Goal: Transaction & Acquisition: Purchase product/service

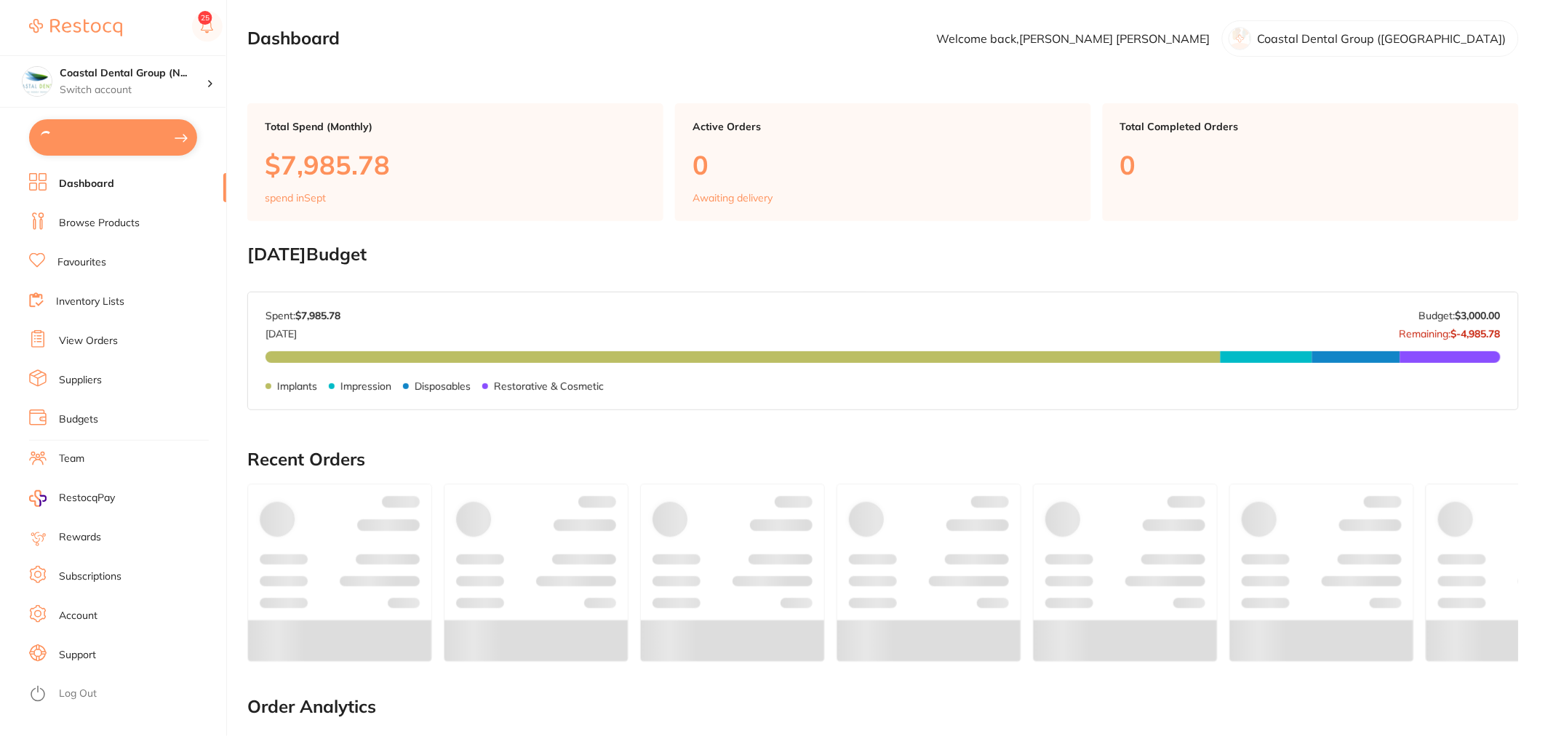
type input "16"
type input "5"
click at [106, 183] on link "Dashboard" at bounding box center [86, 182] width 55 height 15
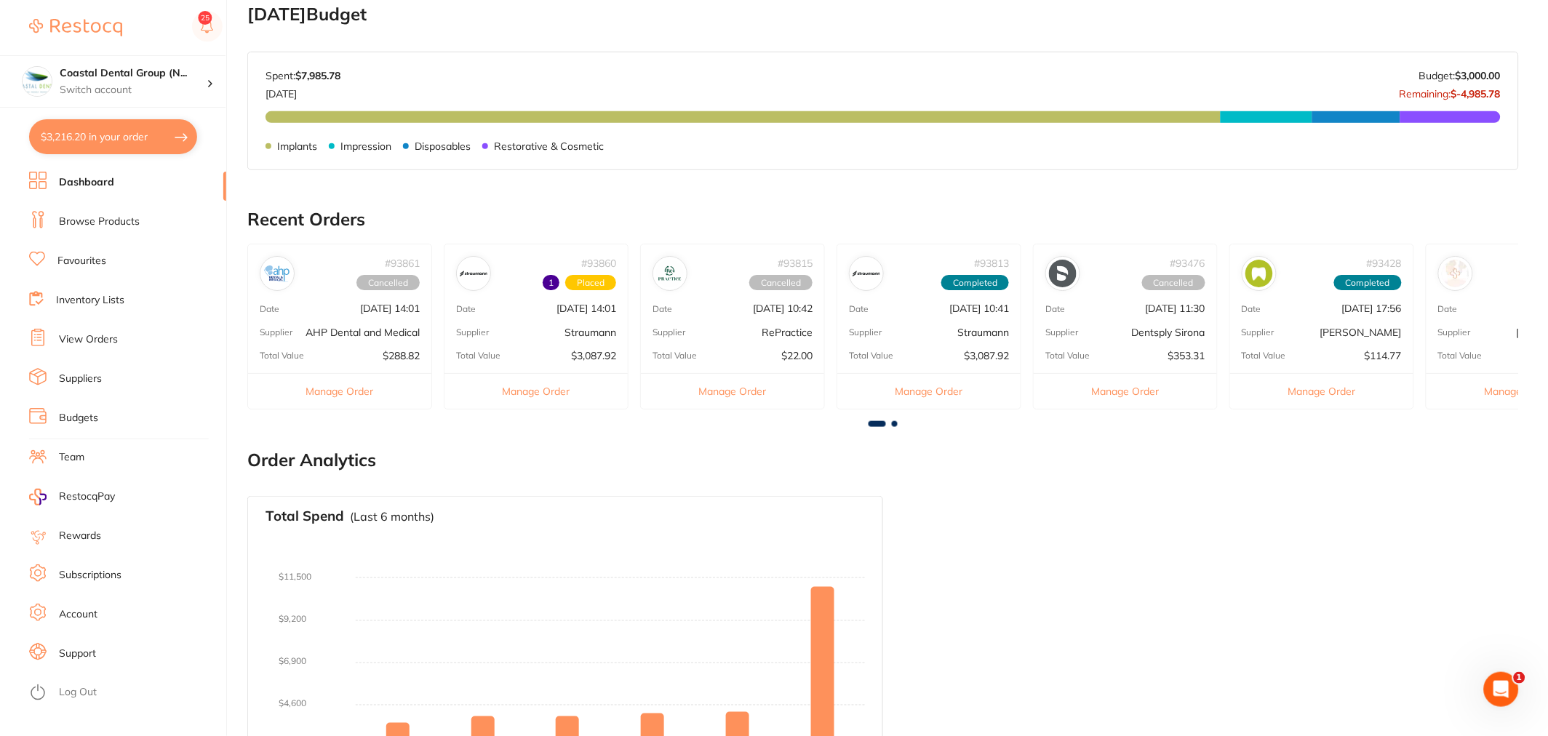
scroll to position [241, 0]
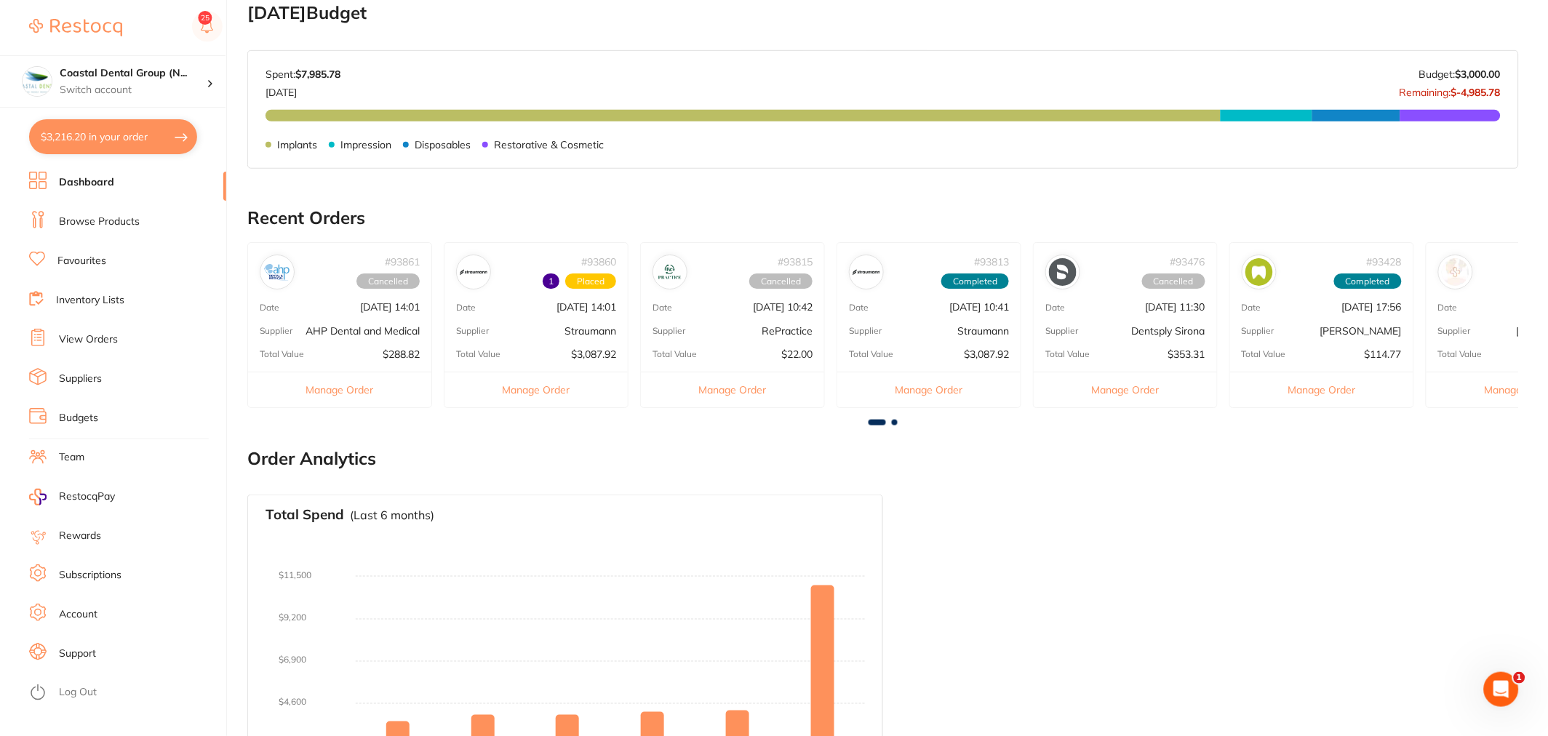
click at [80, 220] on link "Browse Products" at bounding box center [99, 222] width 81 height 15
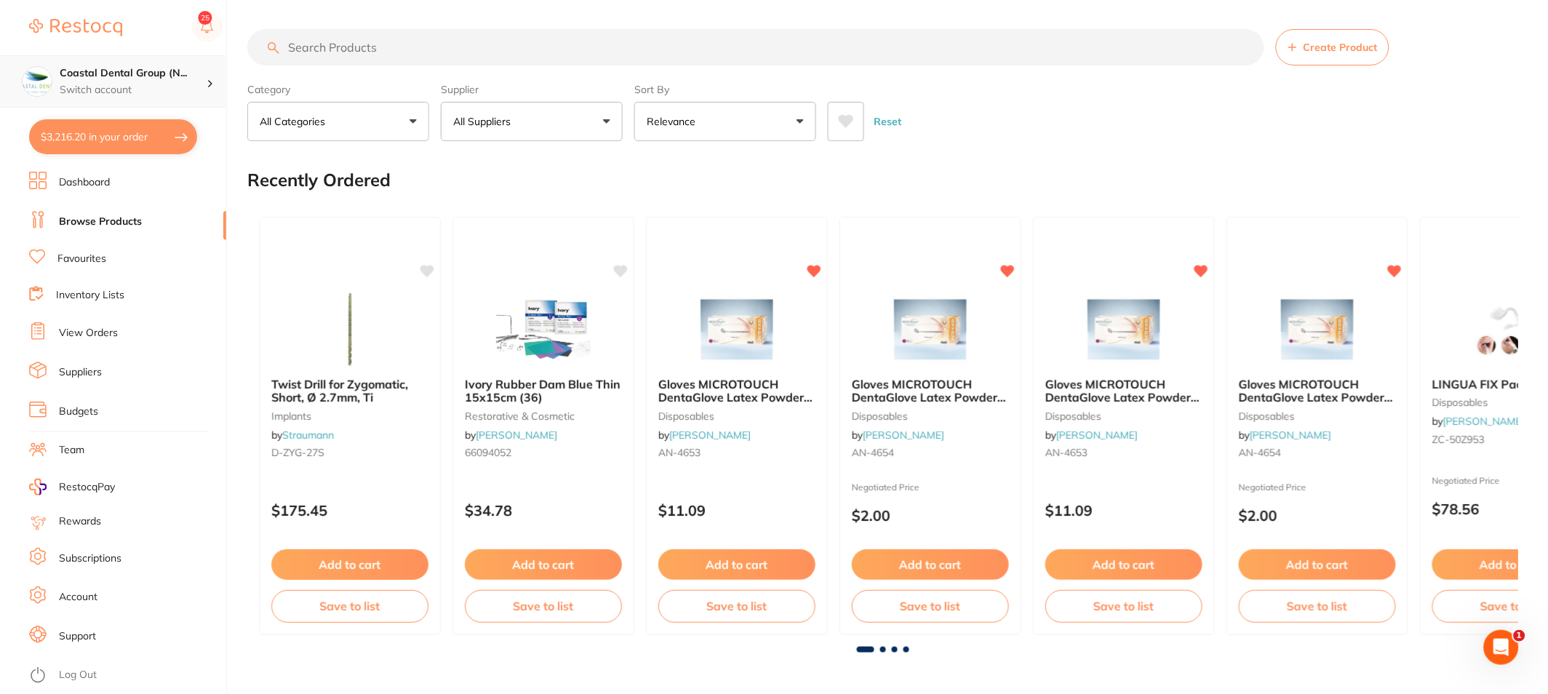
click at [96, 67] on h4 "Coastal Dental Group (N..." at bounding box center [133, 73] width 147 height 15
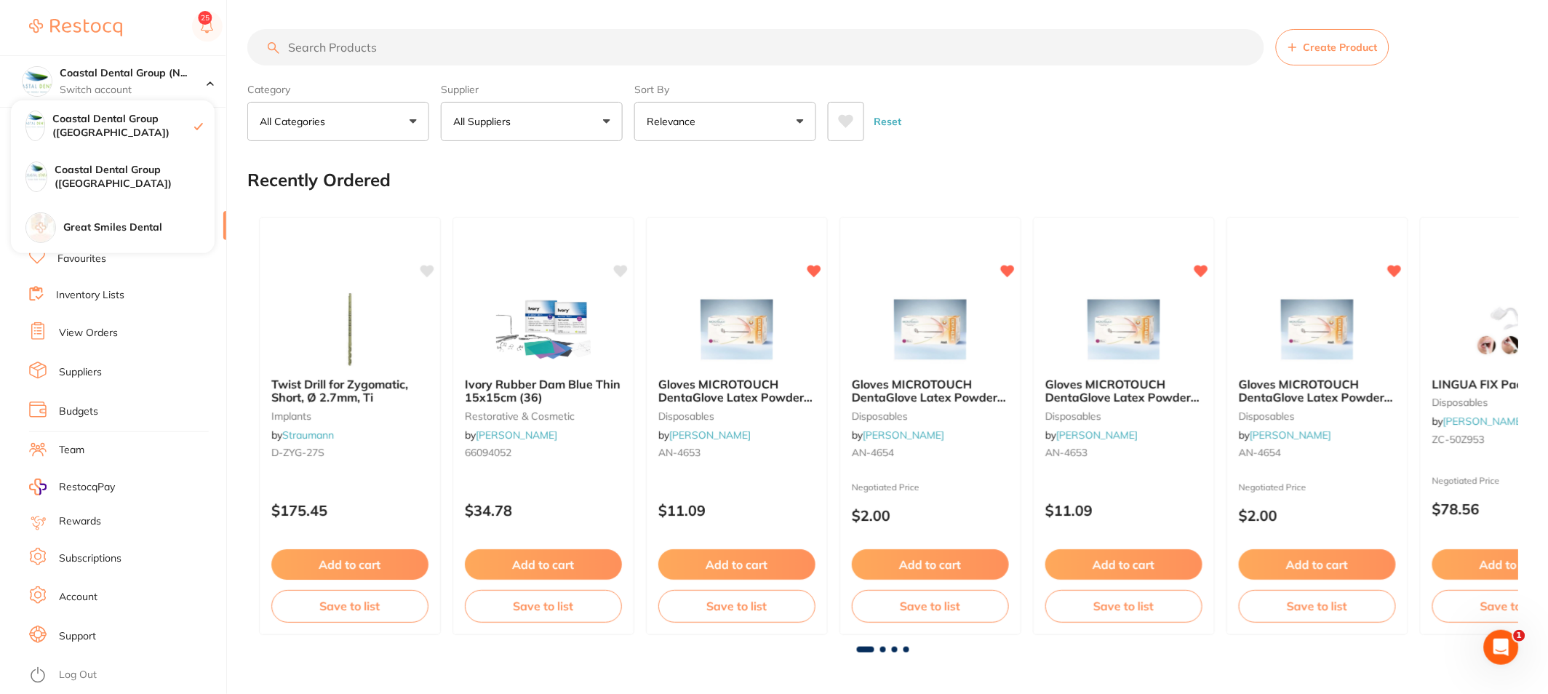
click at [103, 33] on img at bounding box center [75, 27] width 93 height 17
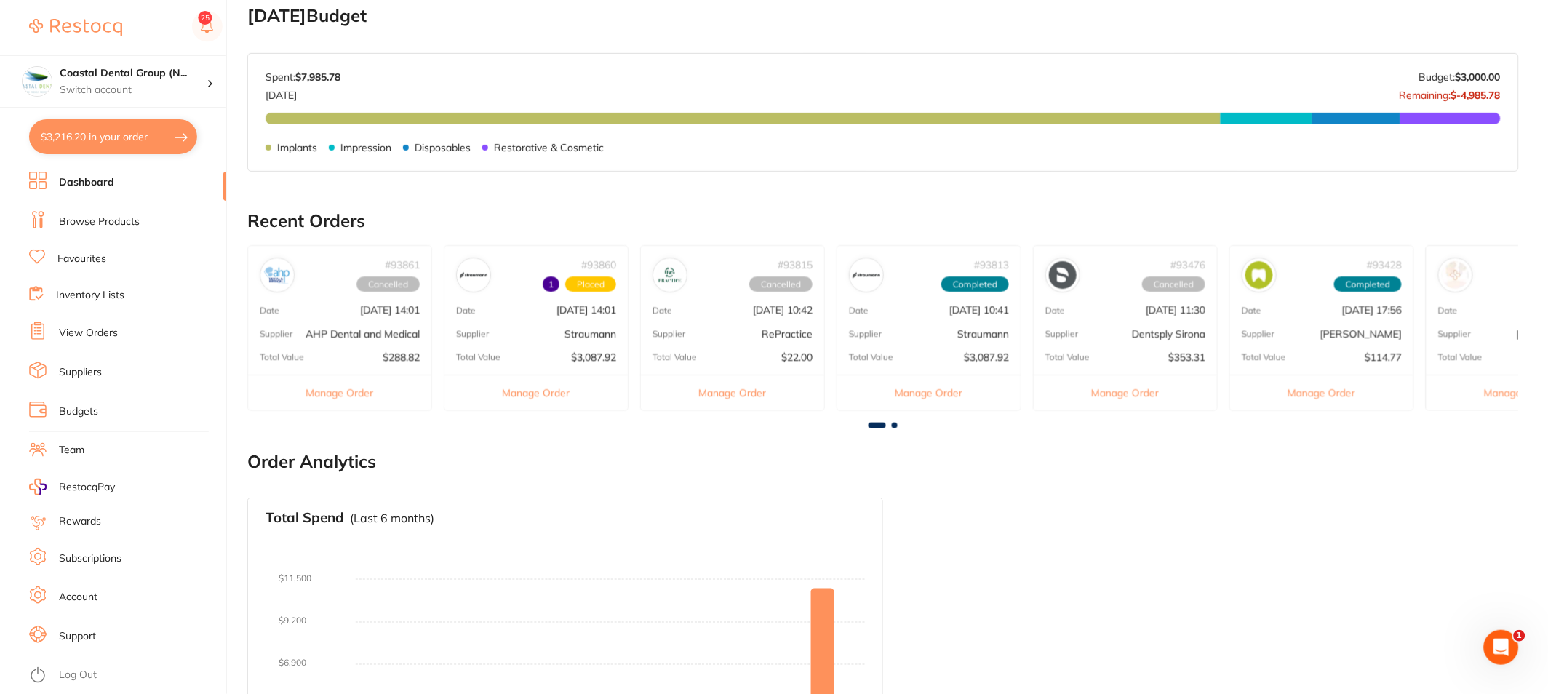
scroll to position [241, 0]
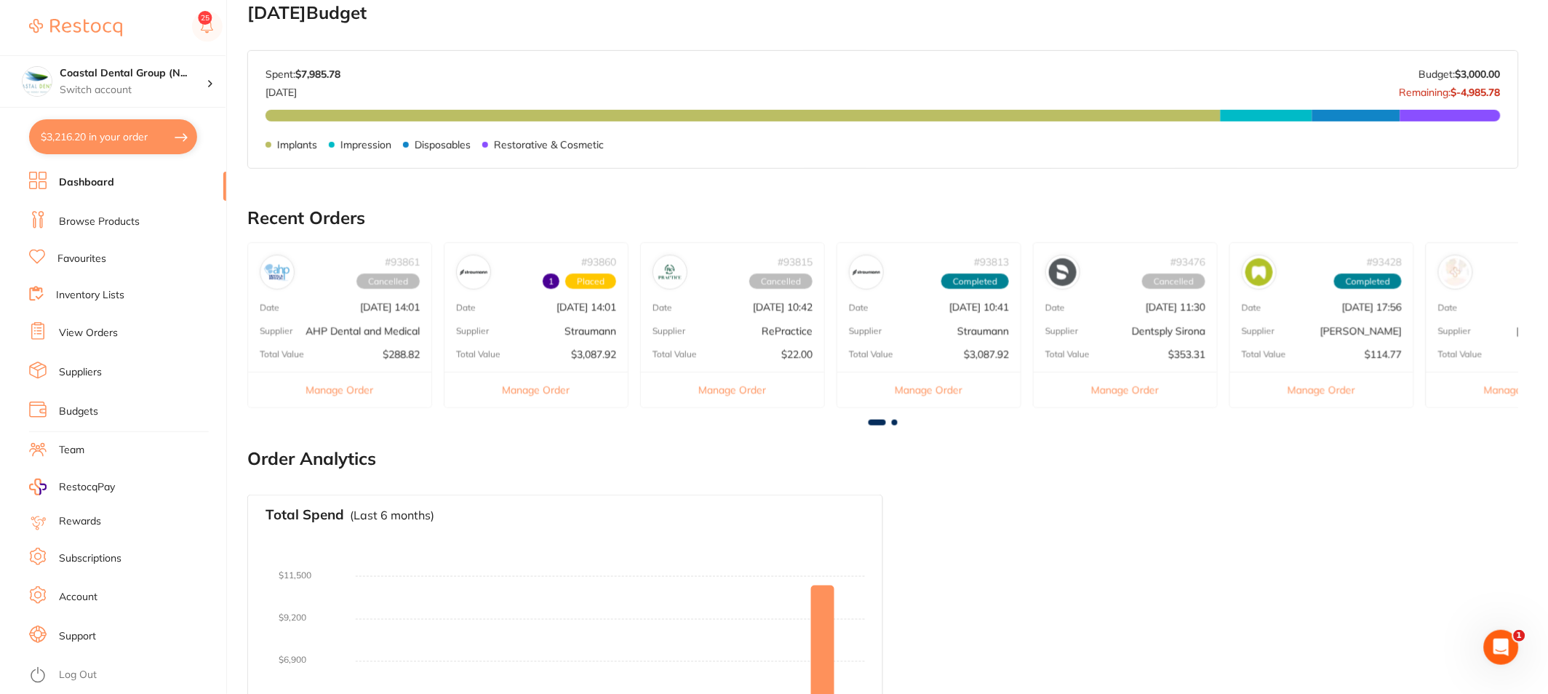
click at [124, 229] on li "Browse Products" at bounding box center [127, 222] width 197 height 22
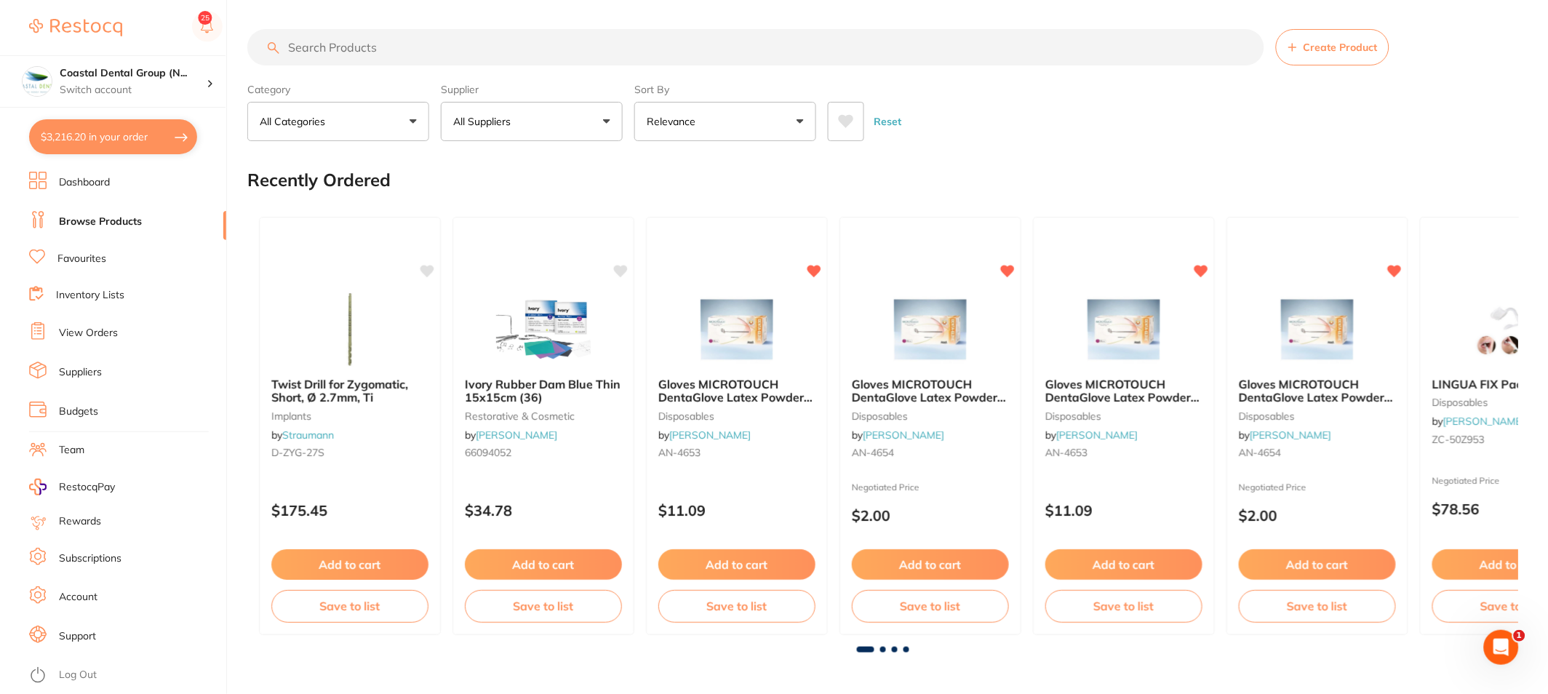
click at [366, 47] on input "search" at bounding box center [755, 47] width 1017 height 36
click at [587, 343] on img at bounding box center [542, 328] width 95 height 73
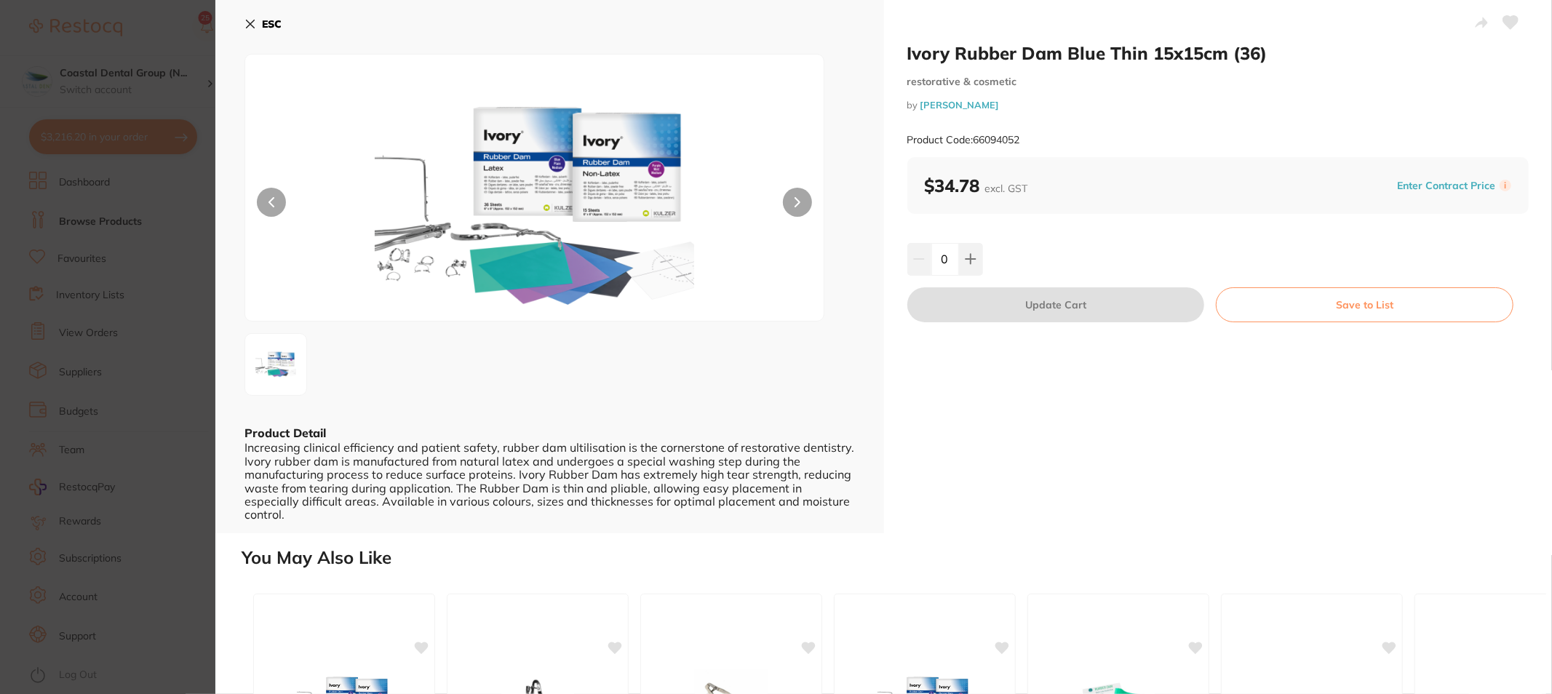
click at [1429, 191] on button "Enter Contract Price" at bounding box center [1445, 186] width 107 height 14
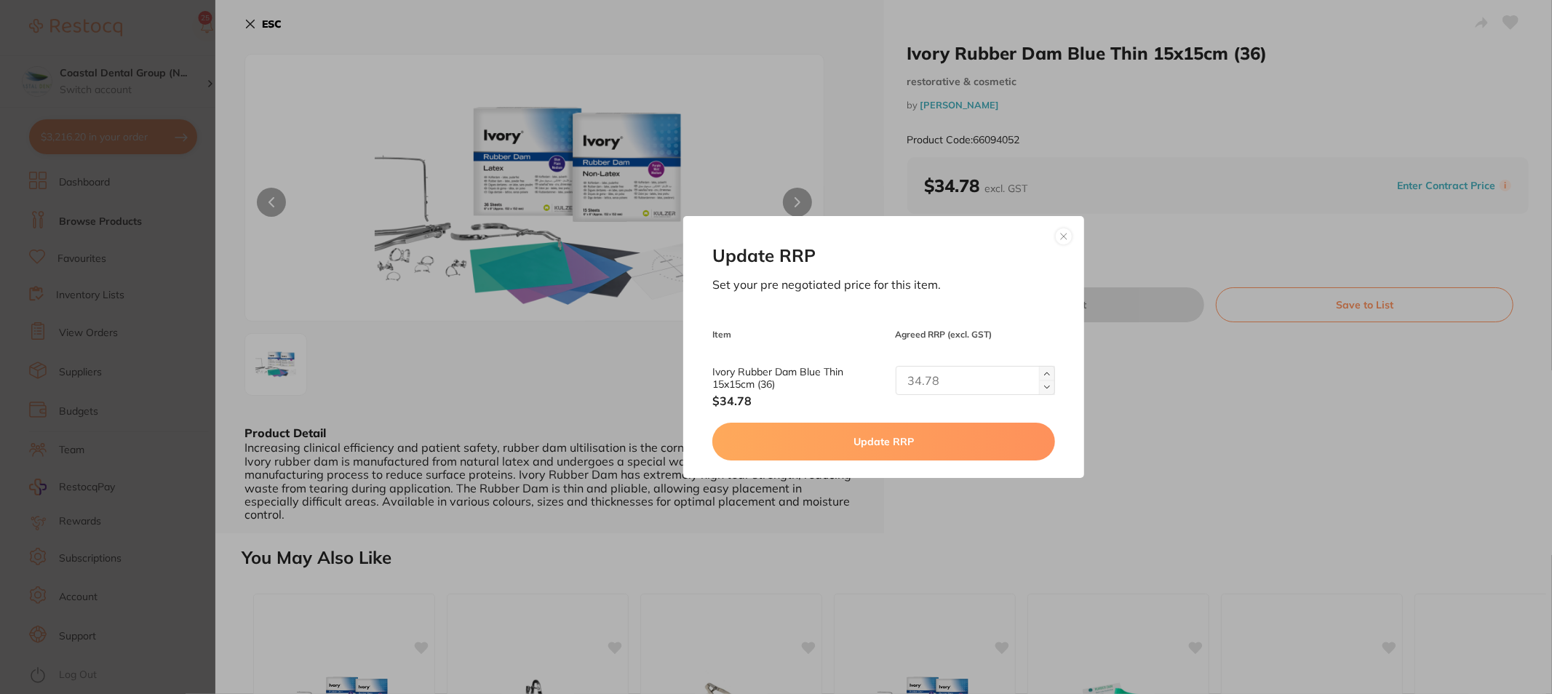
click at [1066, 242] on button at bounding box center [1063, 236] width 17 height 17
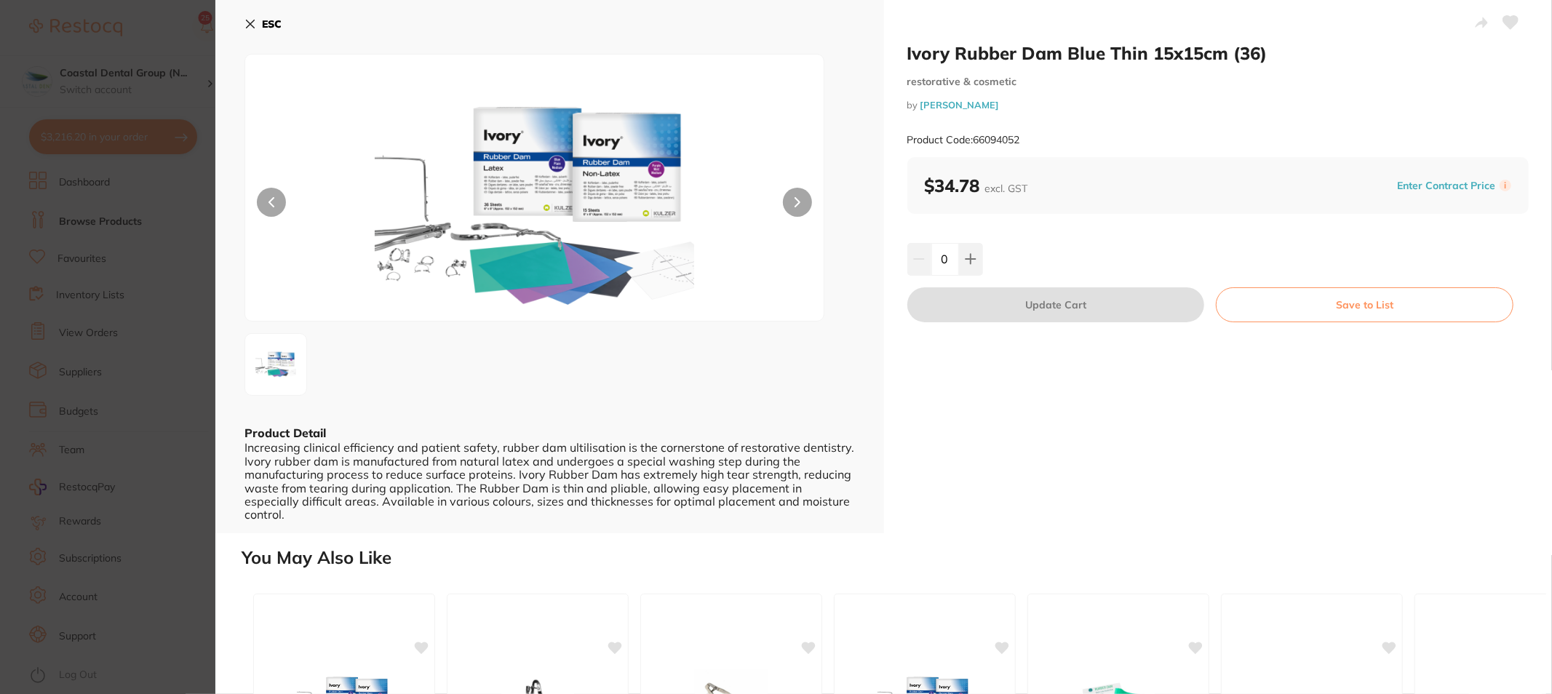
click at [255, 23] on icon at bounding box center [250, 24] width 12 height 12
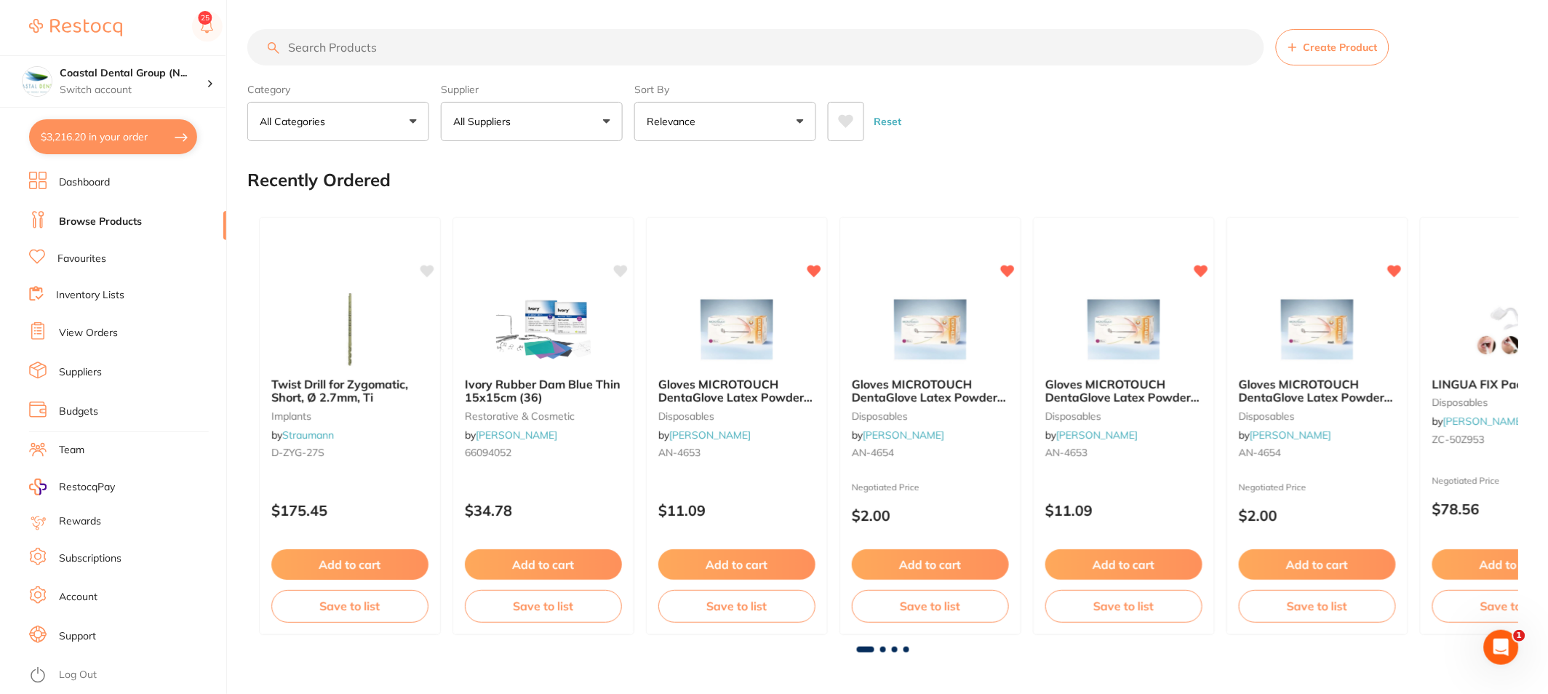
click at [423, 49] on input "search" at bounding box center [755, 47] width 1017 height 36
type input "f"
click at [358, 340] on img at bounding box center [349, 328] width 95 height 73
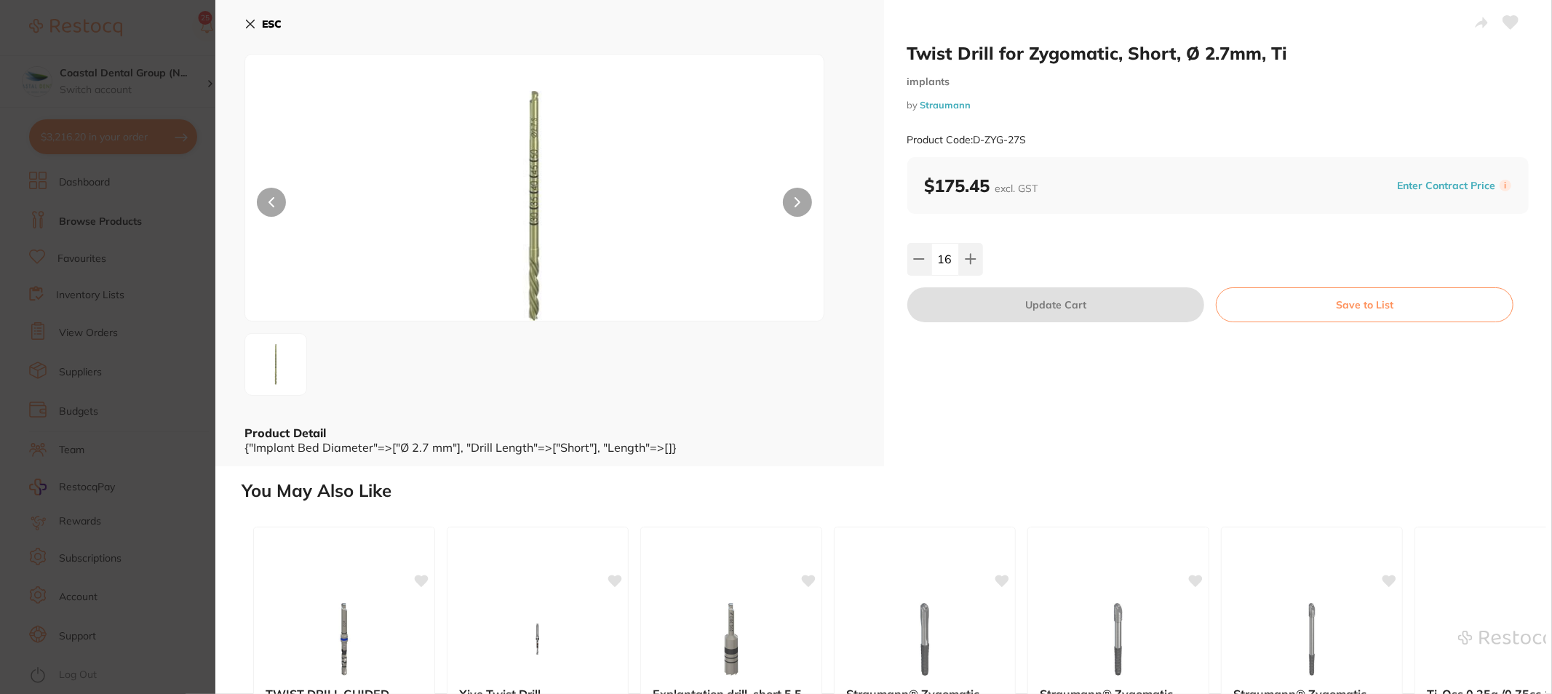
click at [249, 27] on icon at bounding box center [250, 24] width 12 height 12
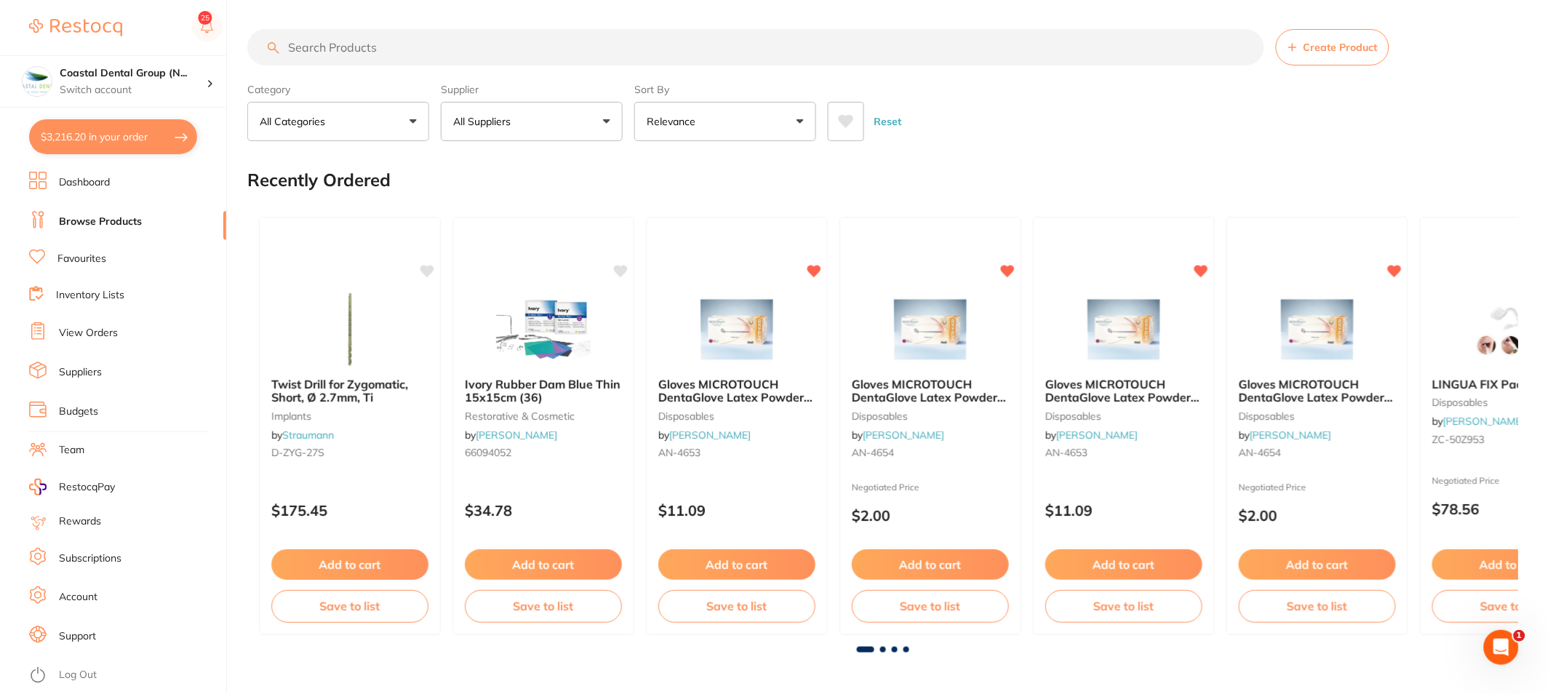
click at [612, 119] on button "All Suppliers" at bounding box center [532, 121] width 182 height 39
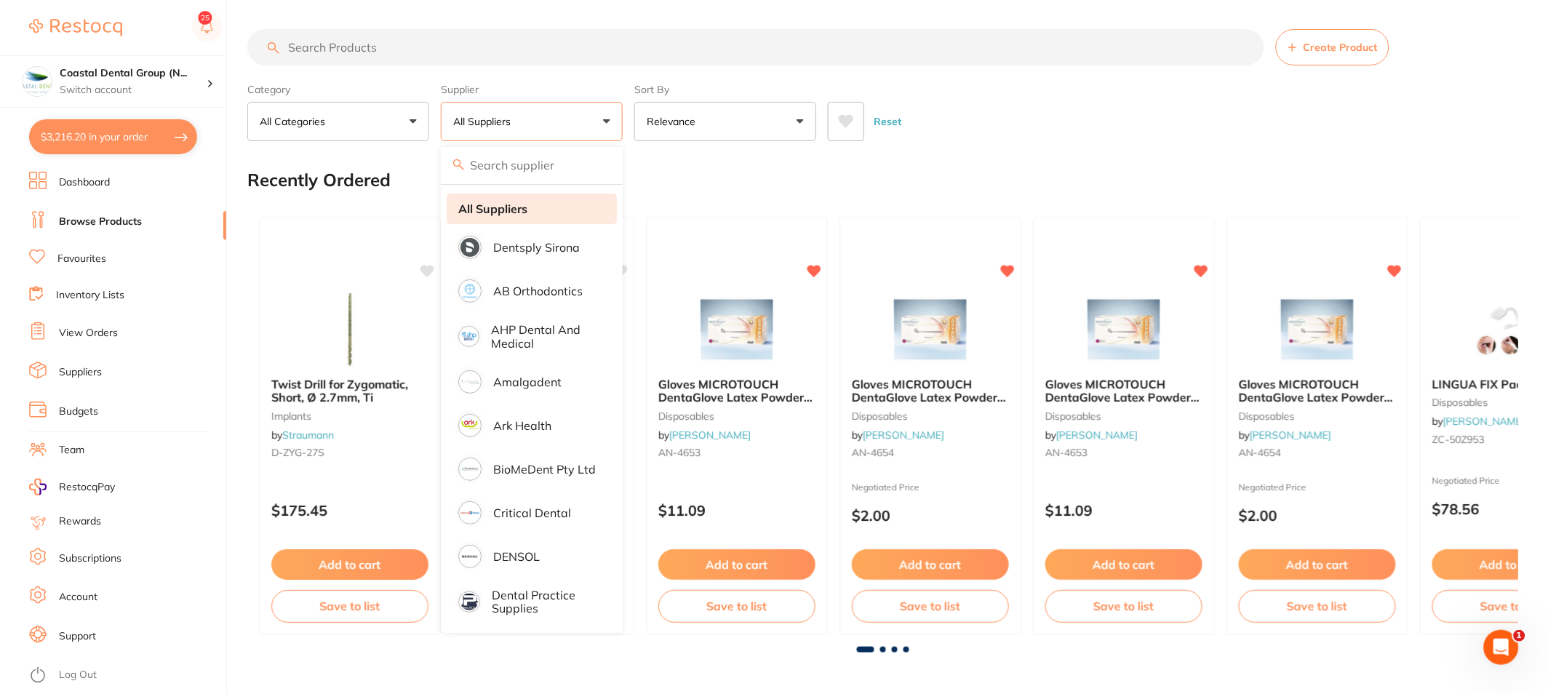
click at [519, 204] on strong "All Suppliers" at bounding box center [492, 208] width 69 height 13
click at [367, 371] on div "Twist Drill for Zygomatic, Short, Ø 2.7mm, Ti implants by Straumann D-ZYG-27S" at bounding box center [350, 421] width 180 height 110
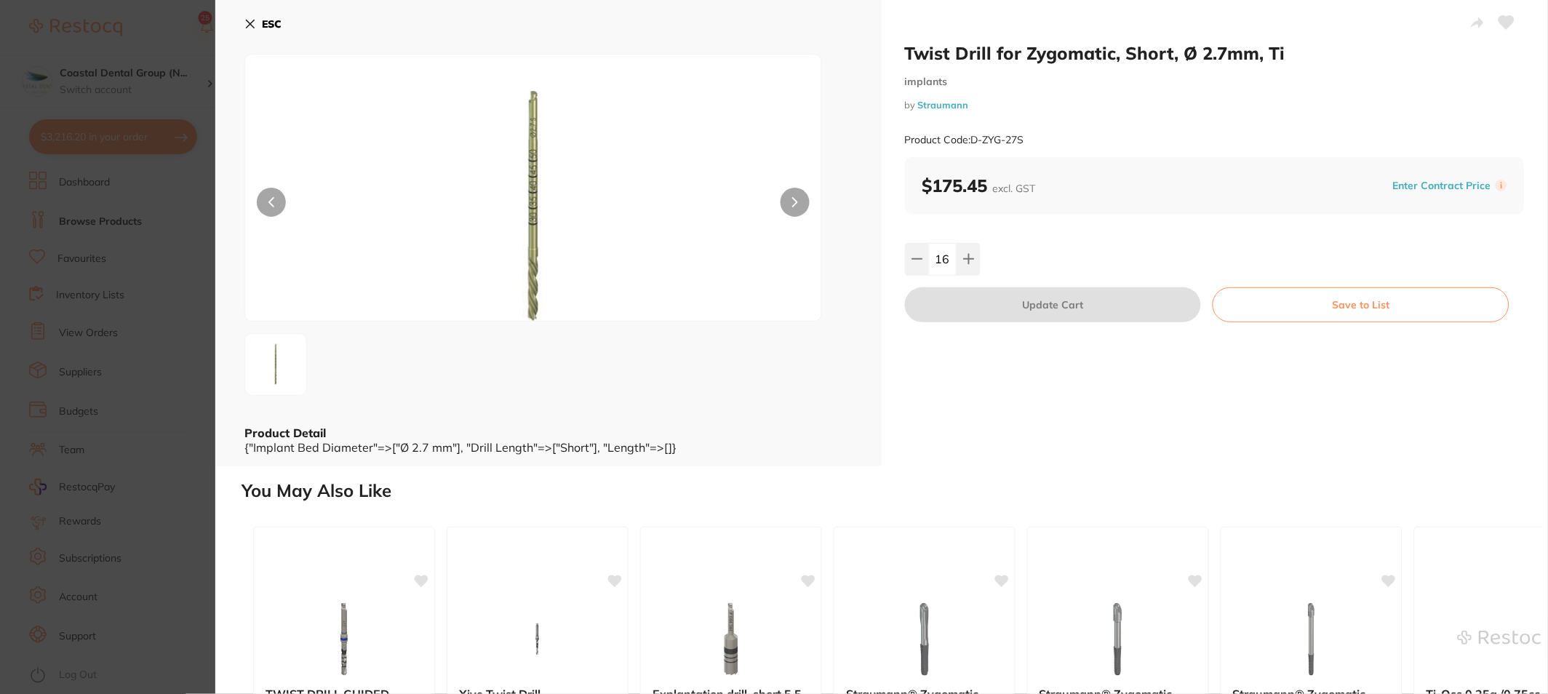
click at [350, 33] on section "Twist Drill for Zygomatic, Short, Ø 2.7mm, Ti implants by Straumann Product Cod…" at bounding box center [774, 347] width 1548 height 694
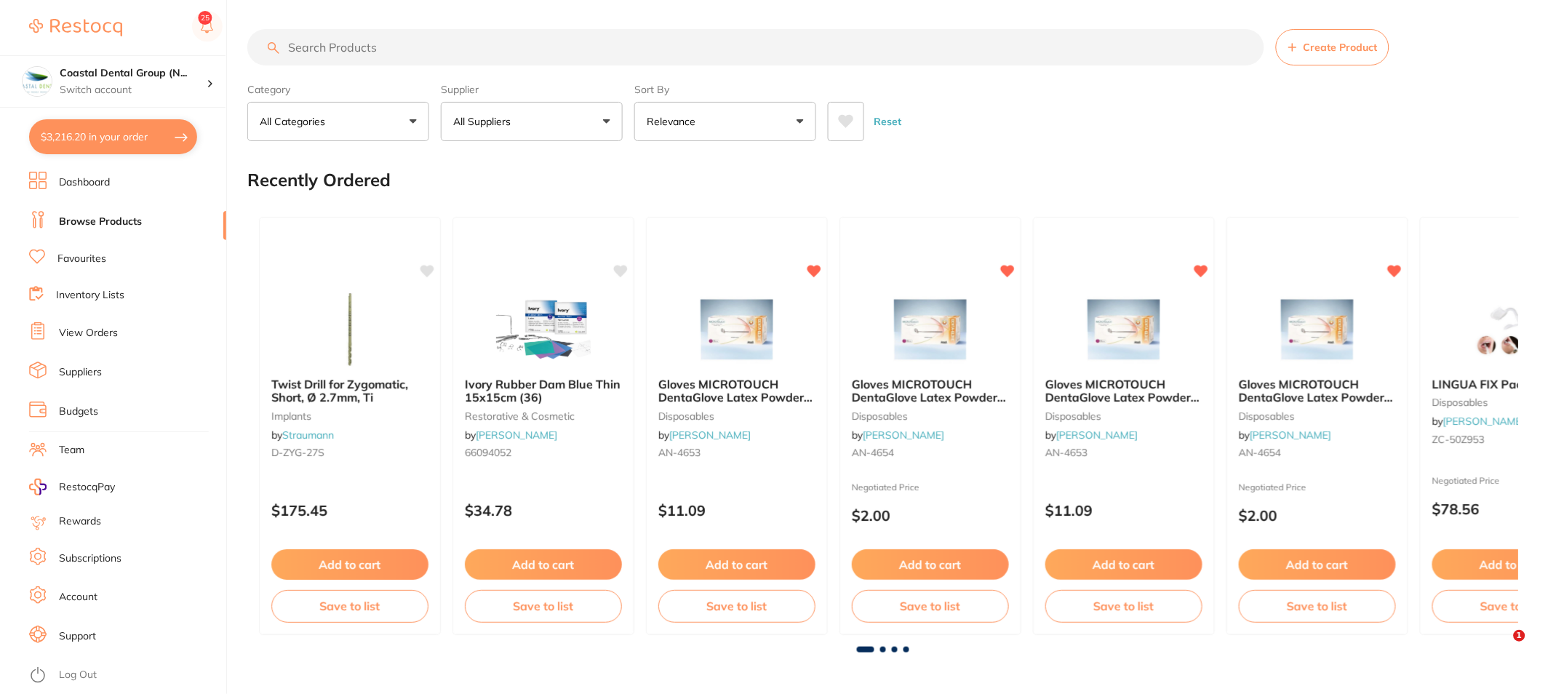
click at [364, 52] on input "search" at bounding box center [755, 47] width 1017 height 36
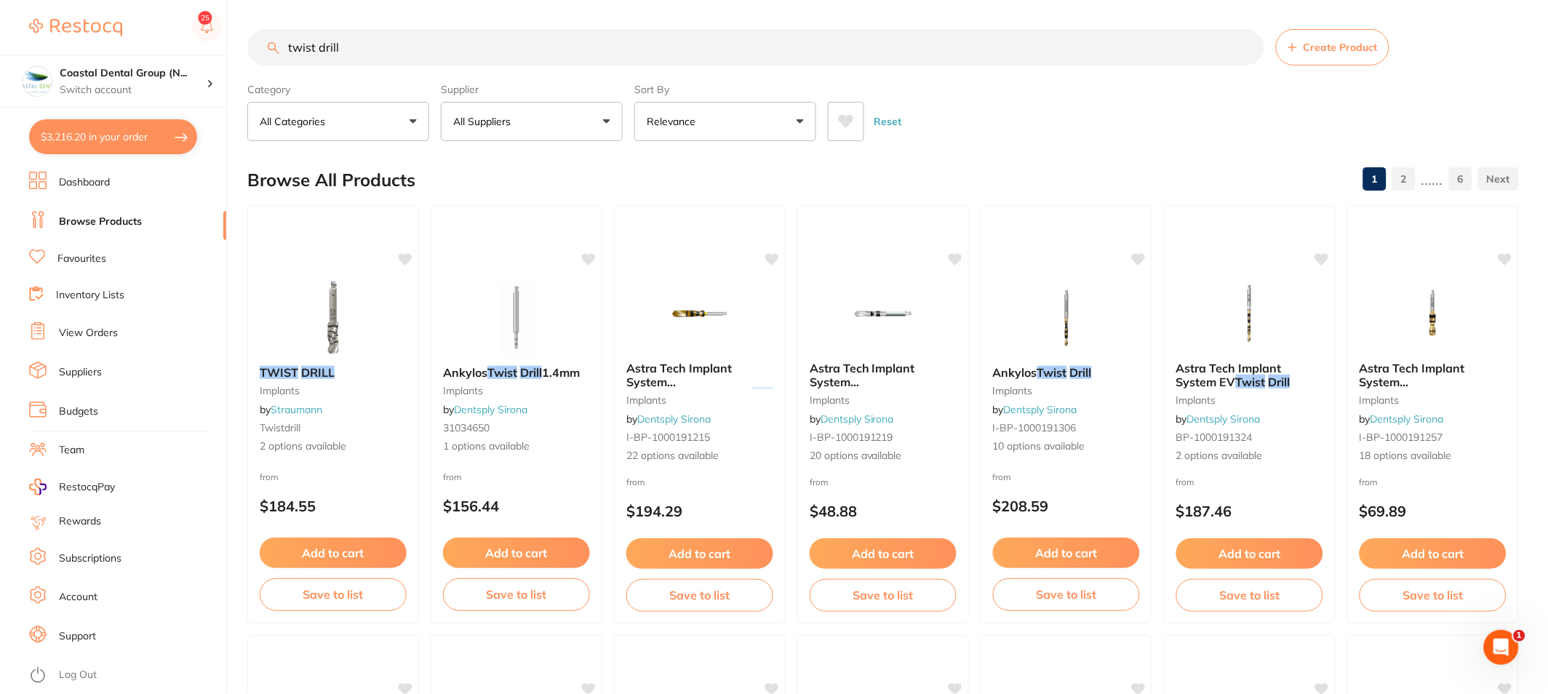
type input "twist drill"
click at [69, 260] on link "Favourites" at bounding box center [81, 259] width 49 height 15
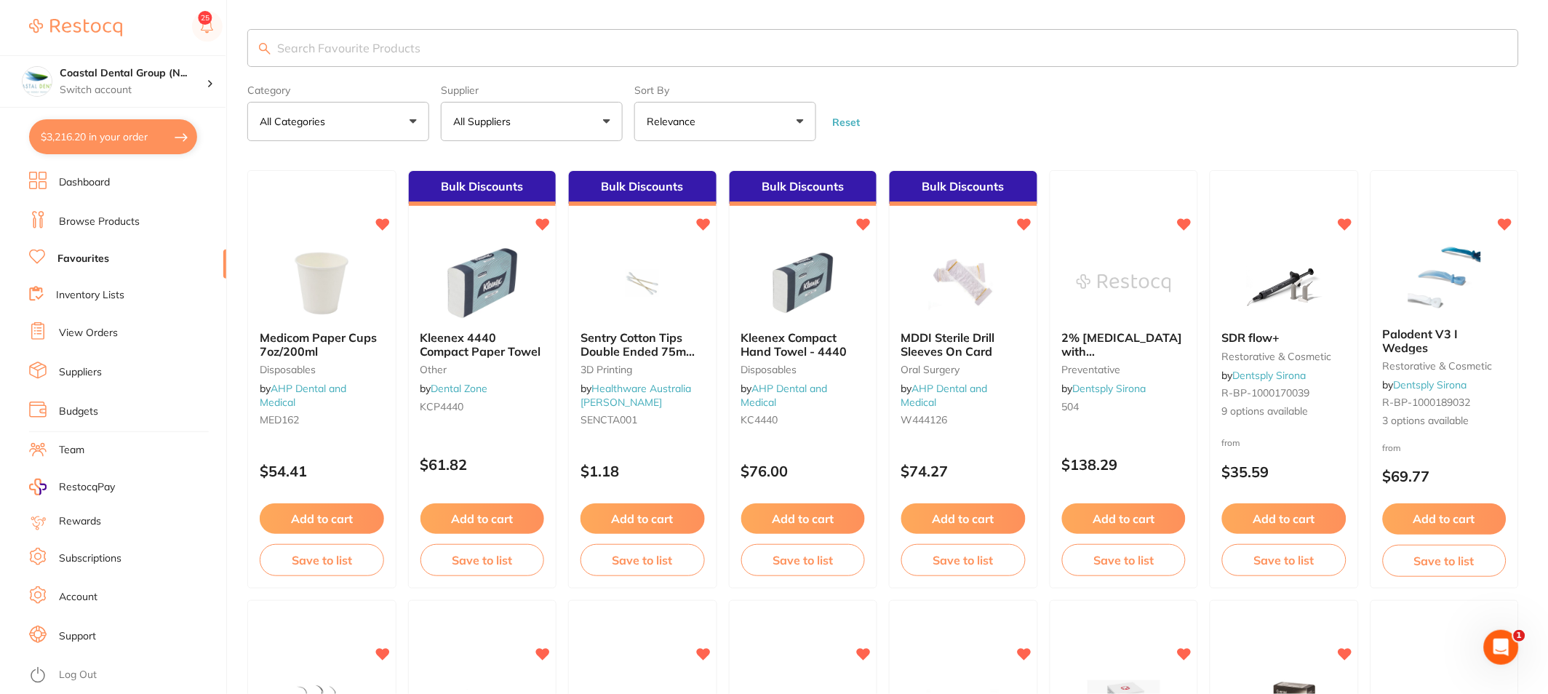
click at [89, 294] on link "Inventory Lists" at bounding box center [90, 295] width 68 height 15
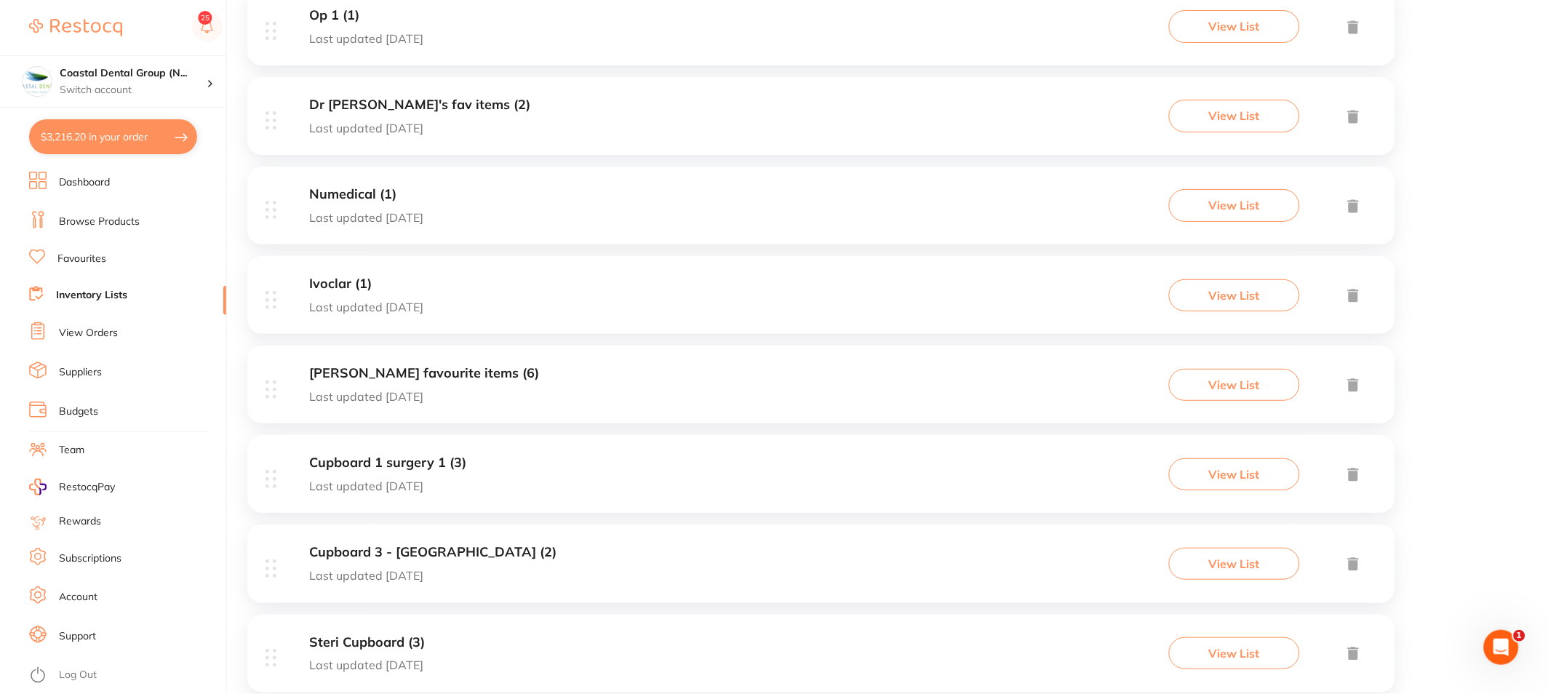
scroll to position [1210, 0]
click at [447, 384] on div "[PERSON_NAME] favourite items (6) Last updated [DATE]" at bounding box center [424, 385] width 230 height 37
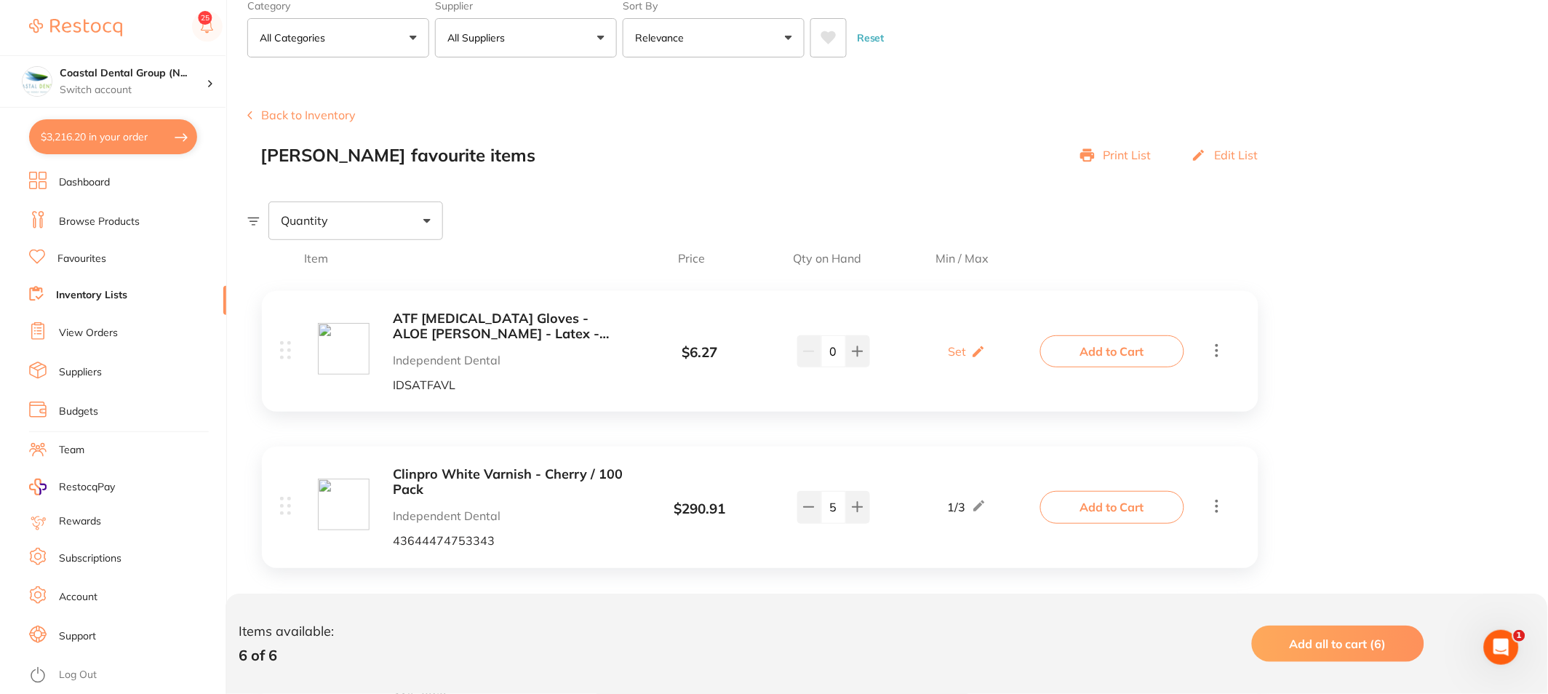
scroll to position [82, 0]
click at [91, 255] on link "Favourites" at bounding box center [81, 259] width 49 height 15
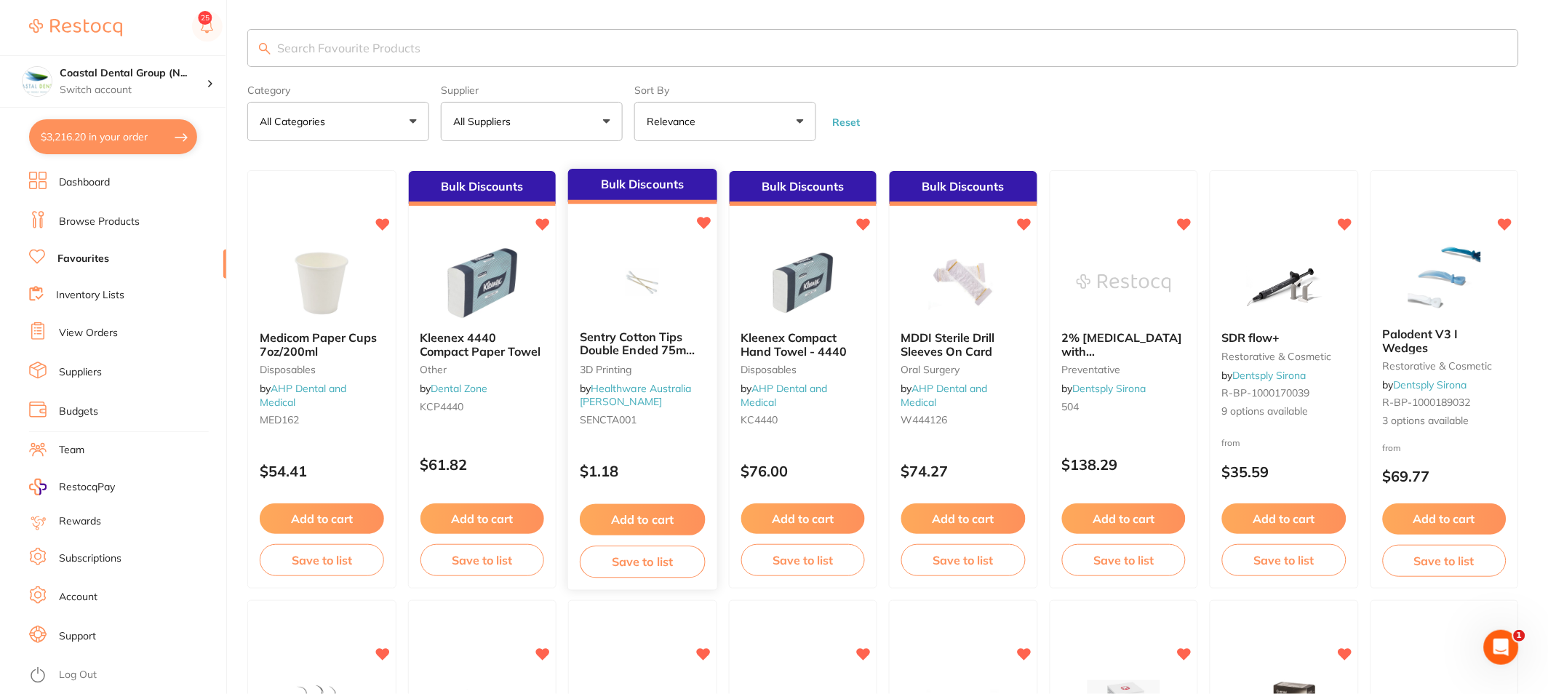
click at [634, 524] on button "Add to cart" at bounding box center [642, 519] width 125 height 31
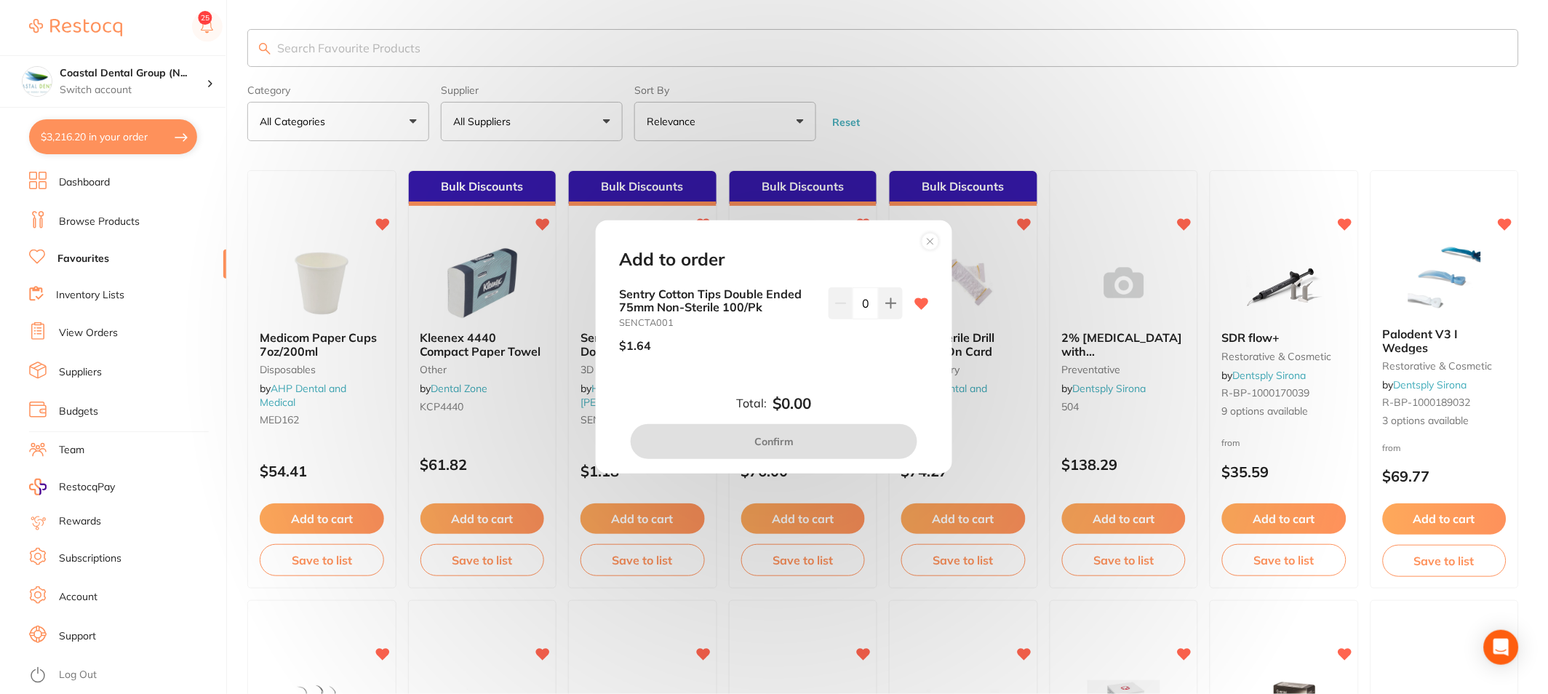
click at [933, 240] on circle at bounding box center [930, 241] width 17 height 17
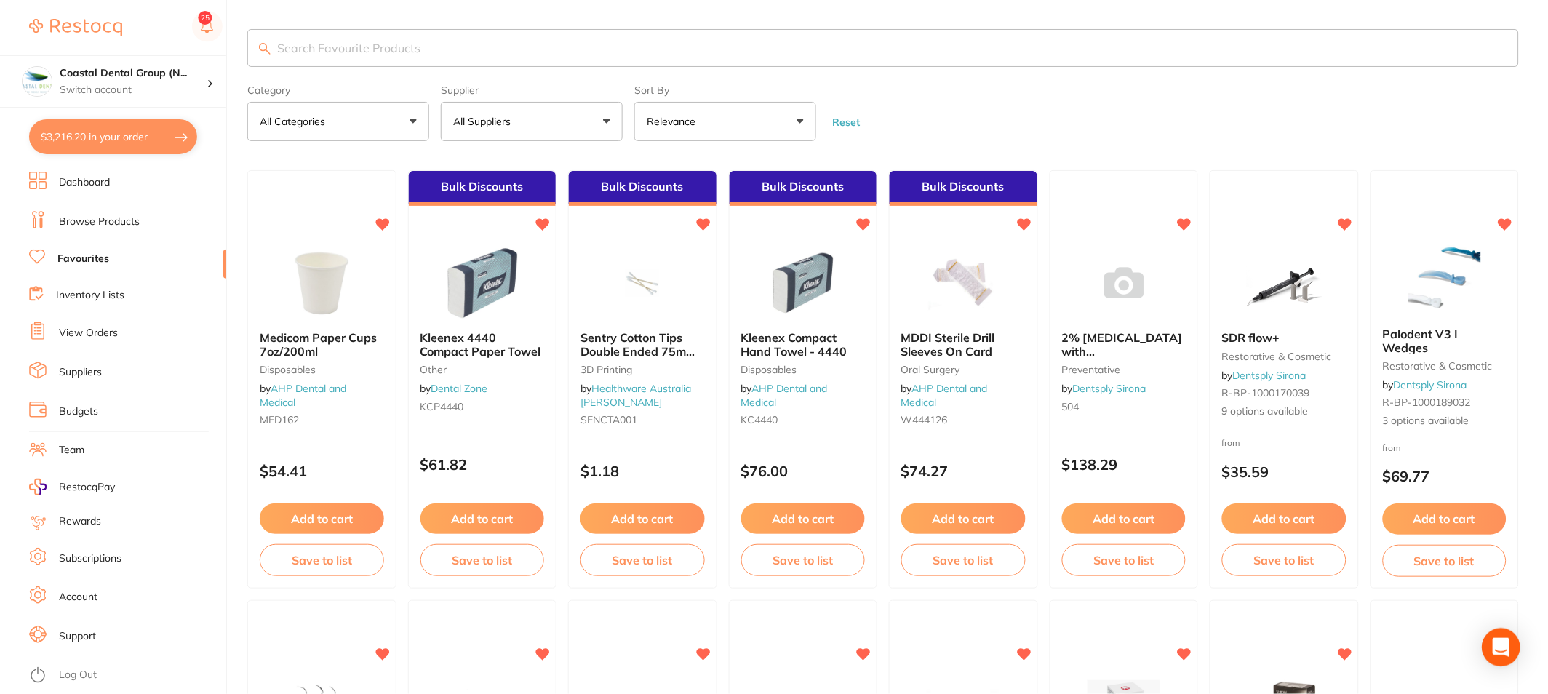
click at [1506, 643] on icon "Open Intercom Messenger" at bounding box center [1501, 647] width 17 height 19
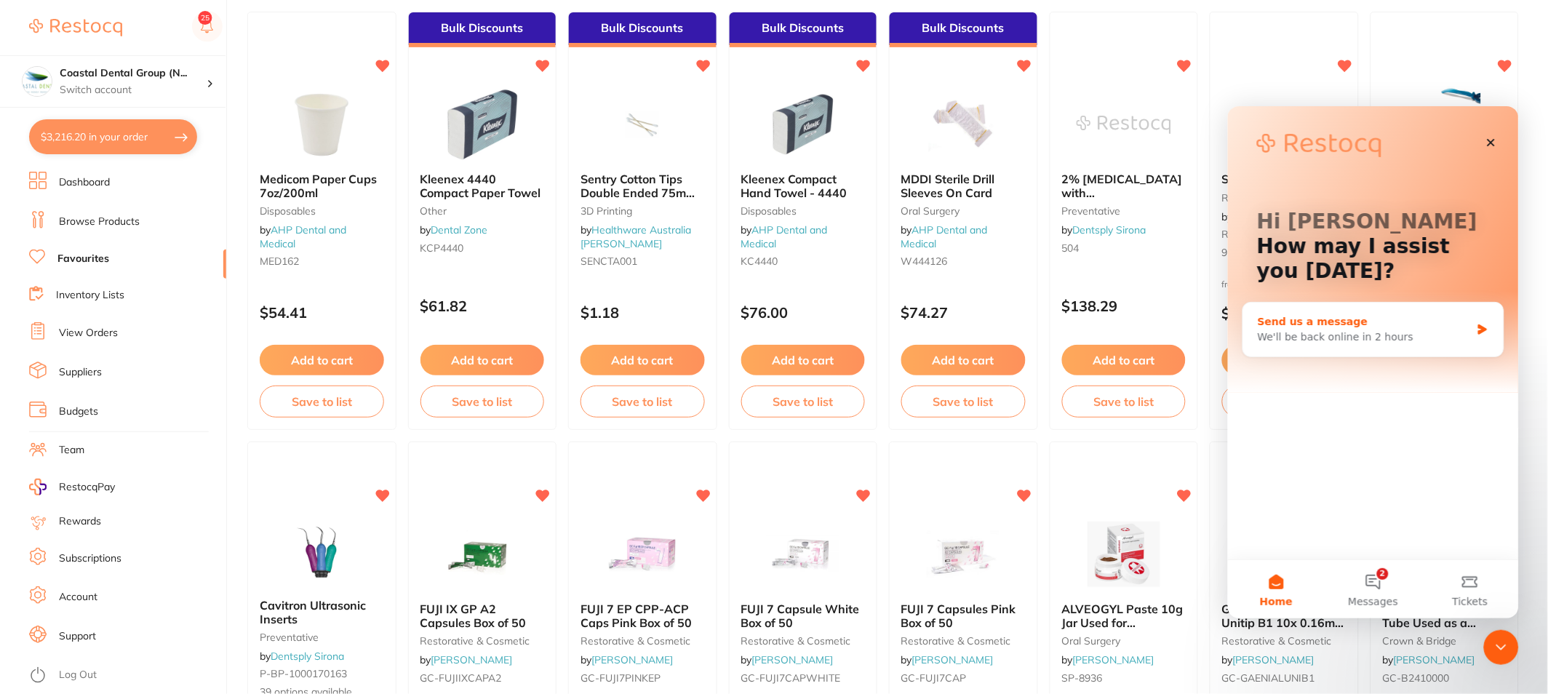
scroll to position [160, 0]
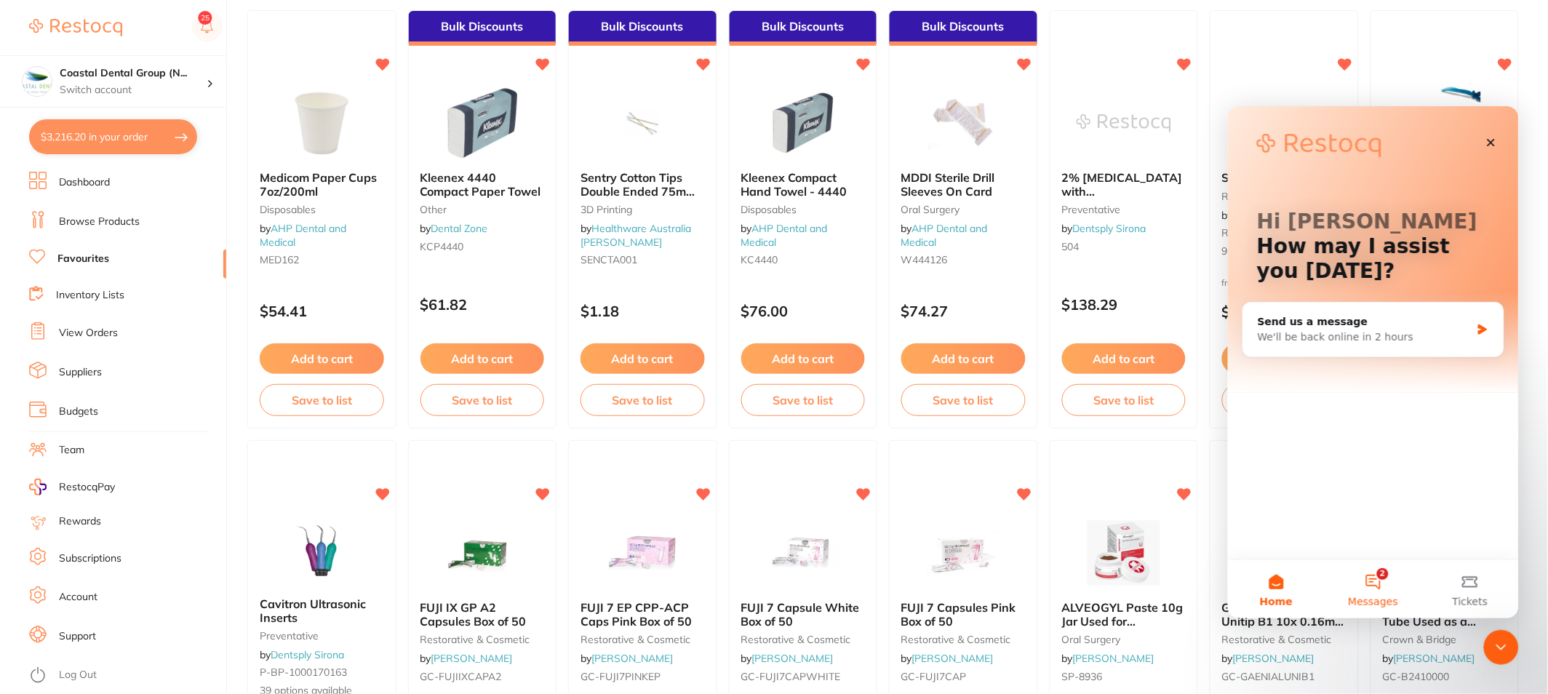
click at [1375, 585] on button "2 Messages" at bounding box center [1372, 588] width 97 height 58
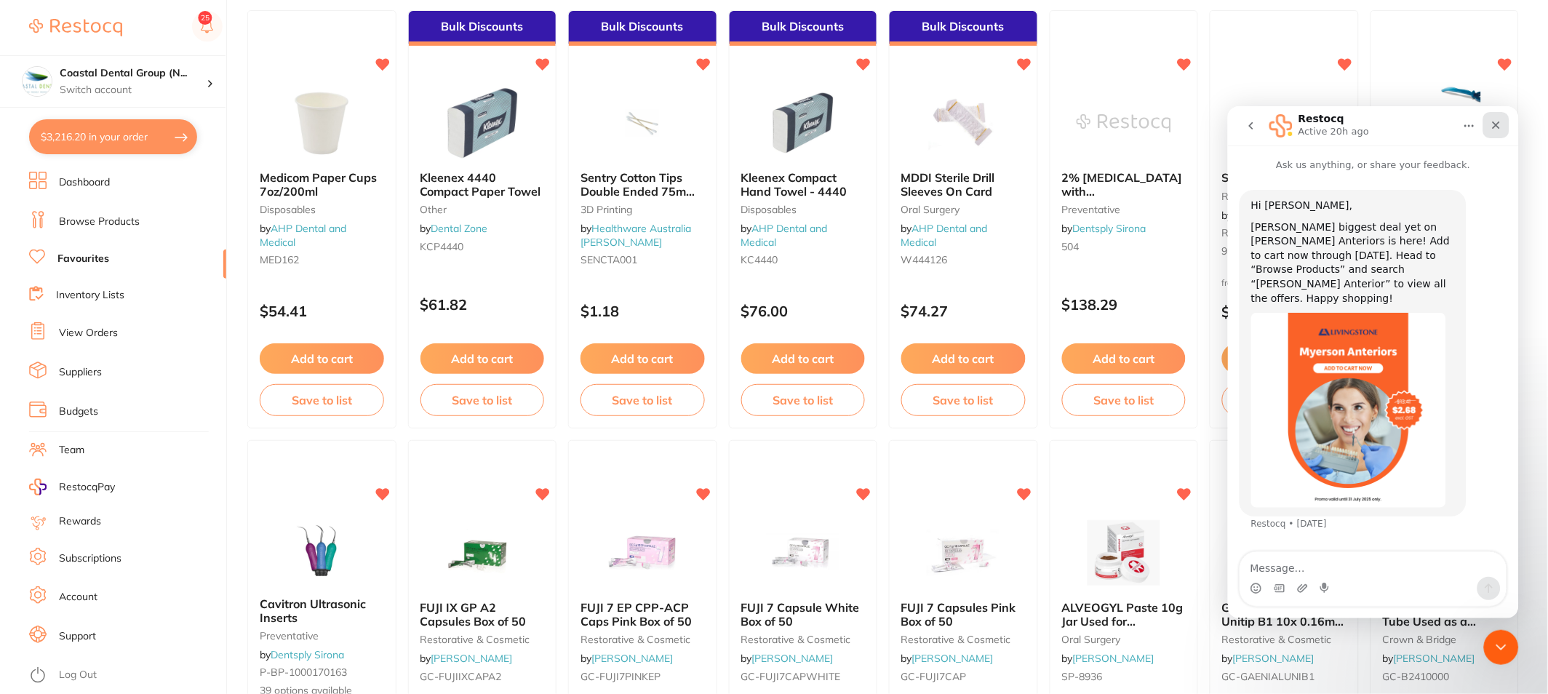
click at [1494, 129] on icon "Close" at bounding box center [1496, 125] width 12 height 12
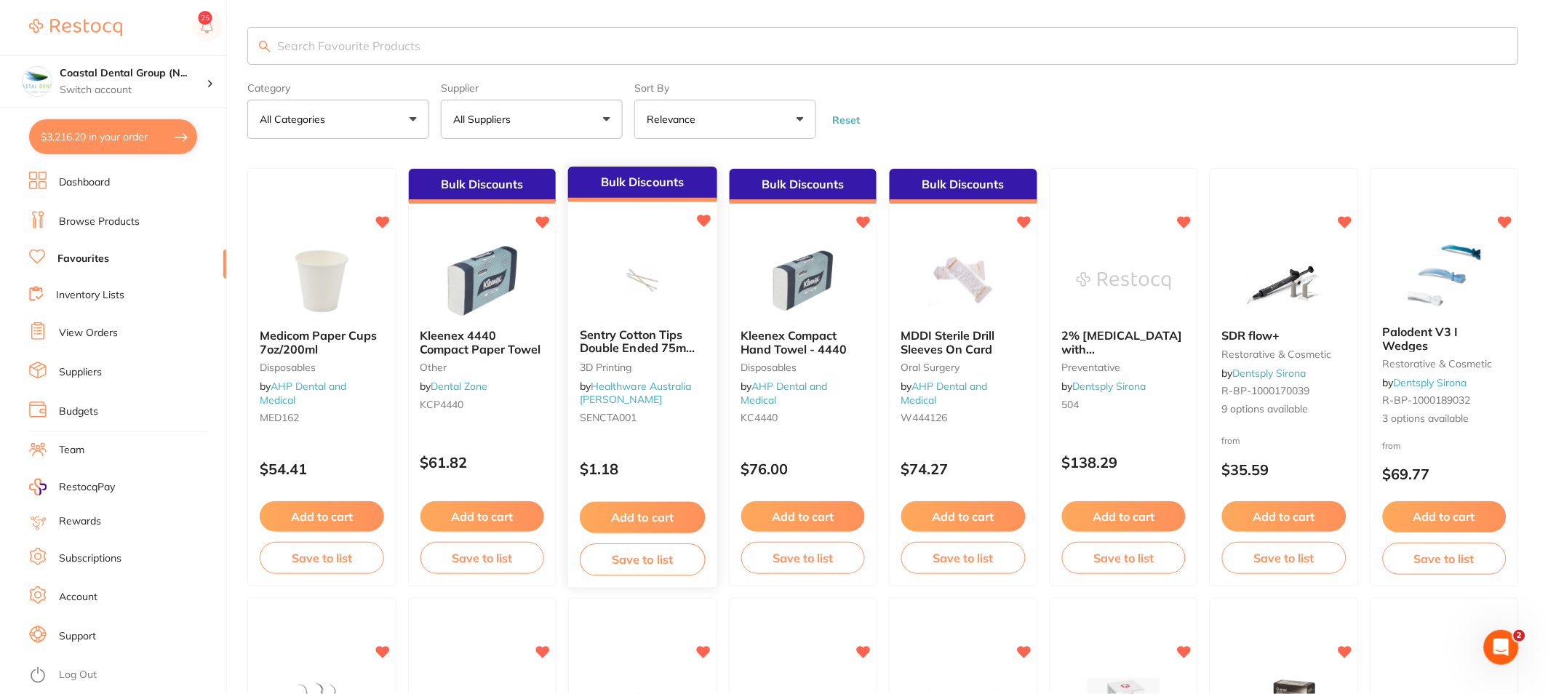
scroll to position [0, 0]
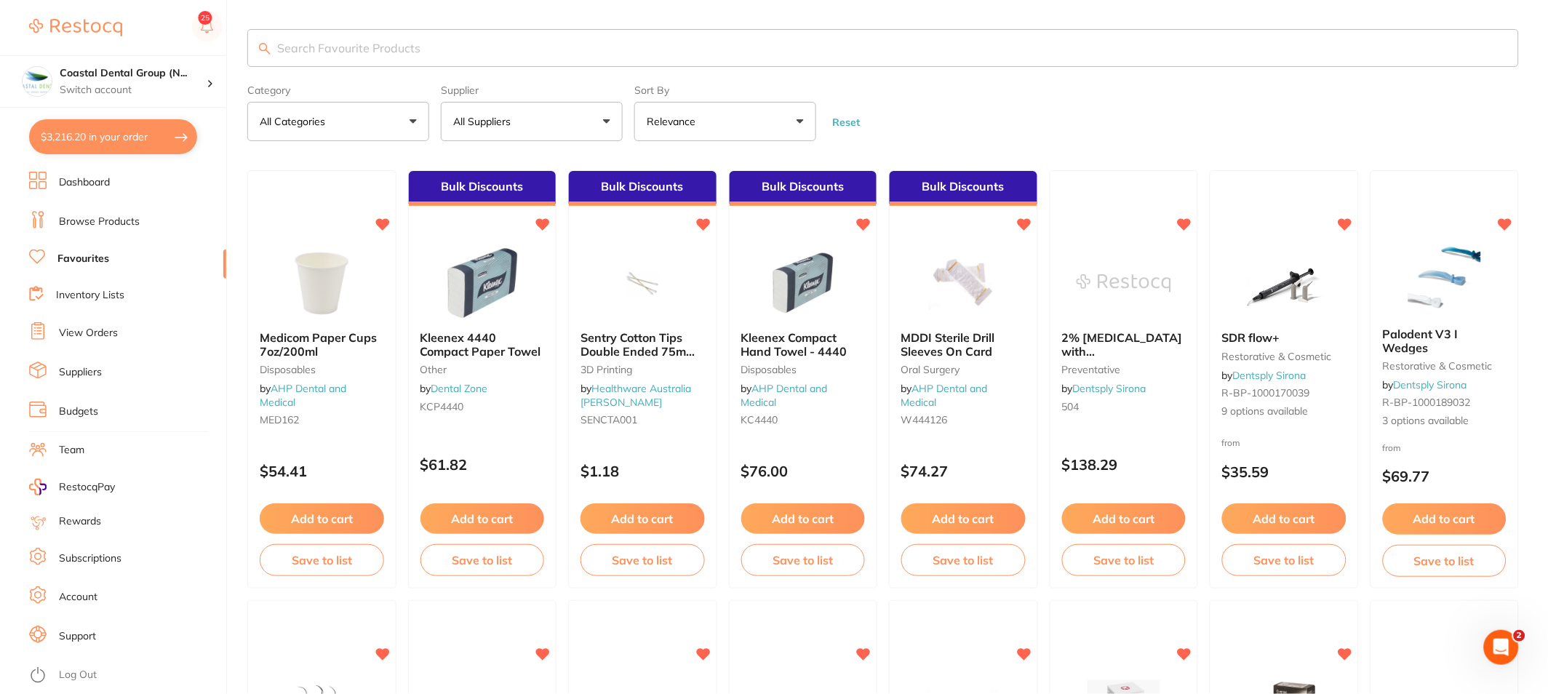
click at [85, 372] on link "Suppliers" at bounding box center [80, 372] width 43 height 15
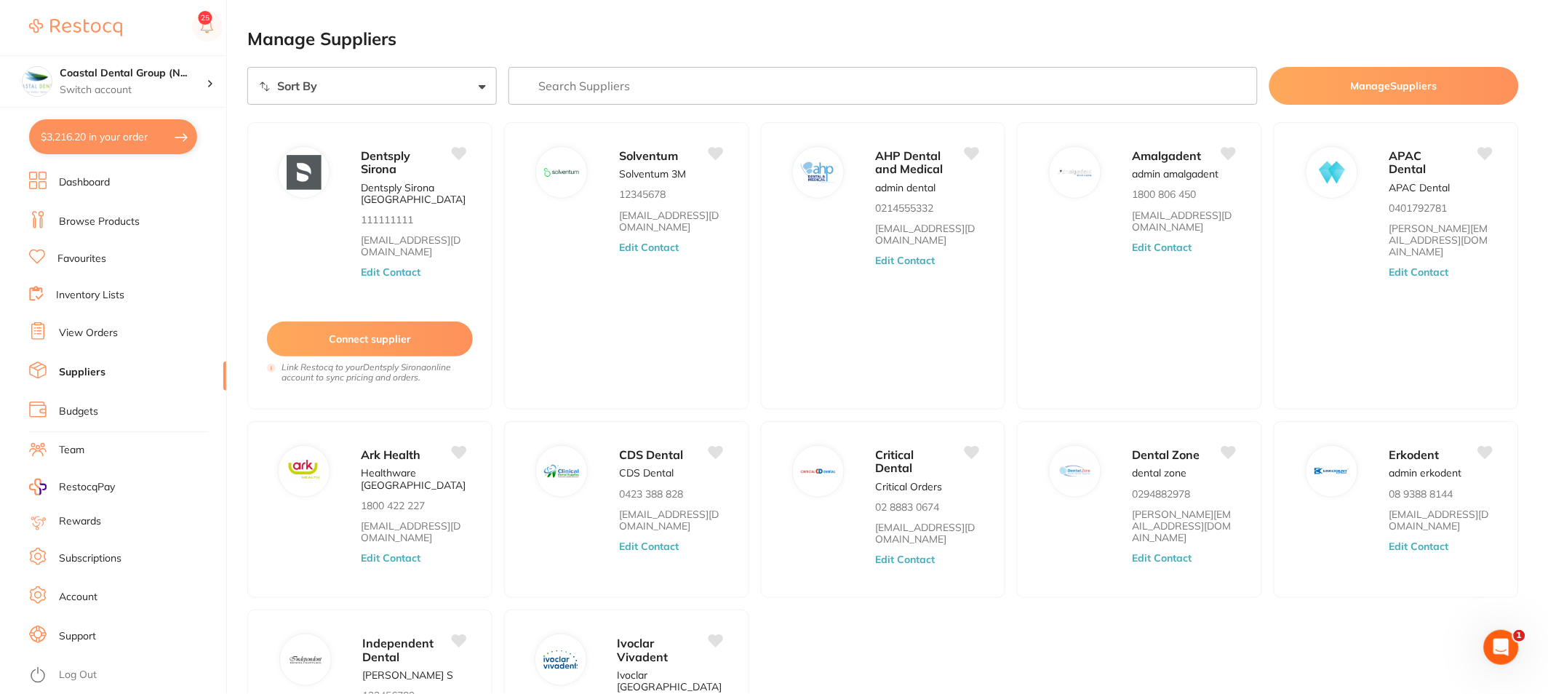
click at [86, 408] on link "Budgets" at bounding box center [78, 411] width 39 height 15
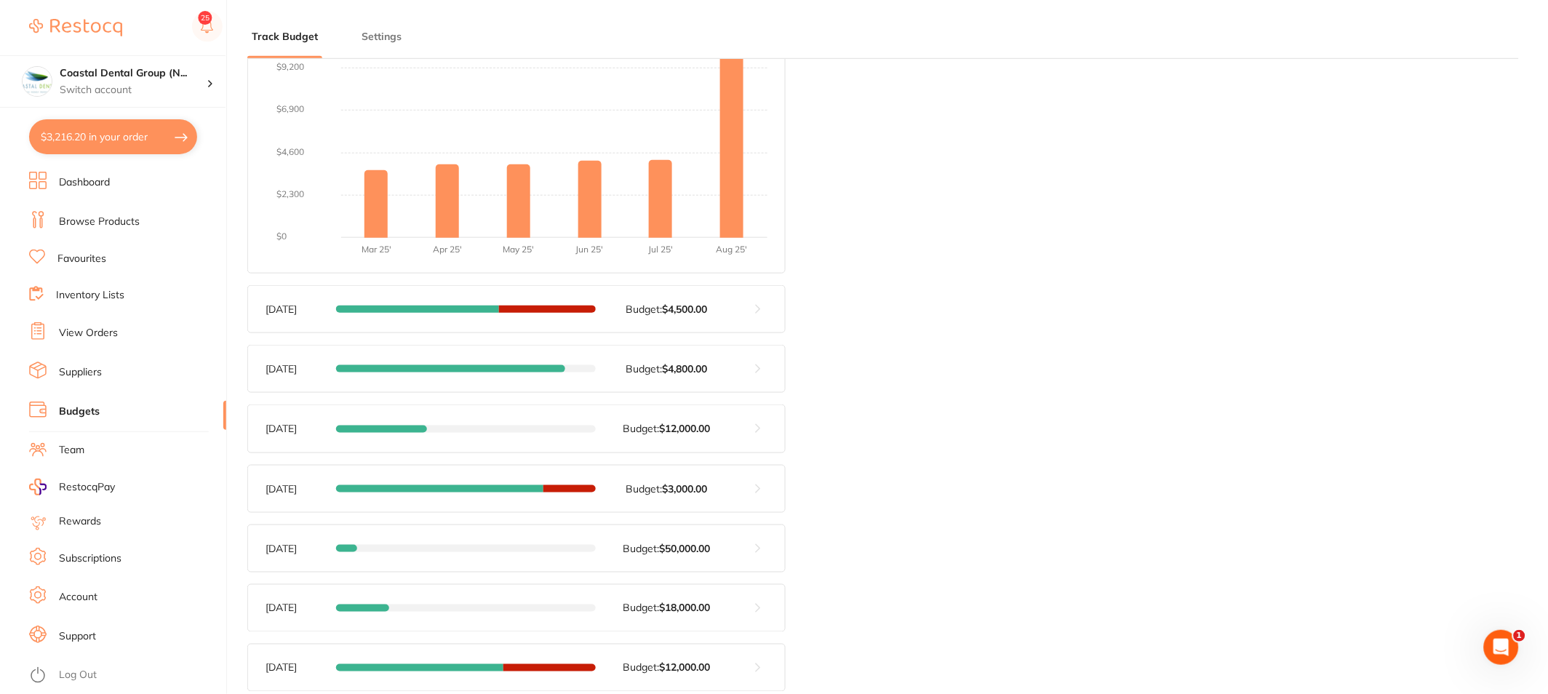
scroll to position [322, 0]
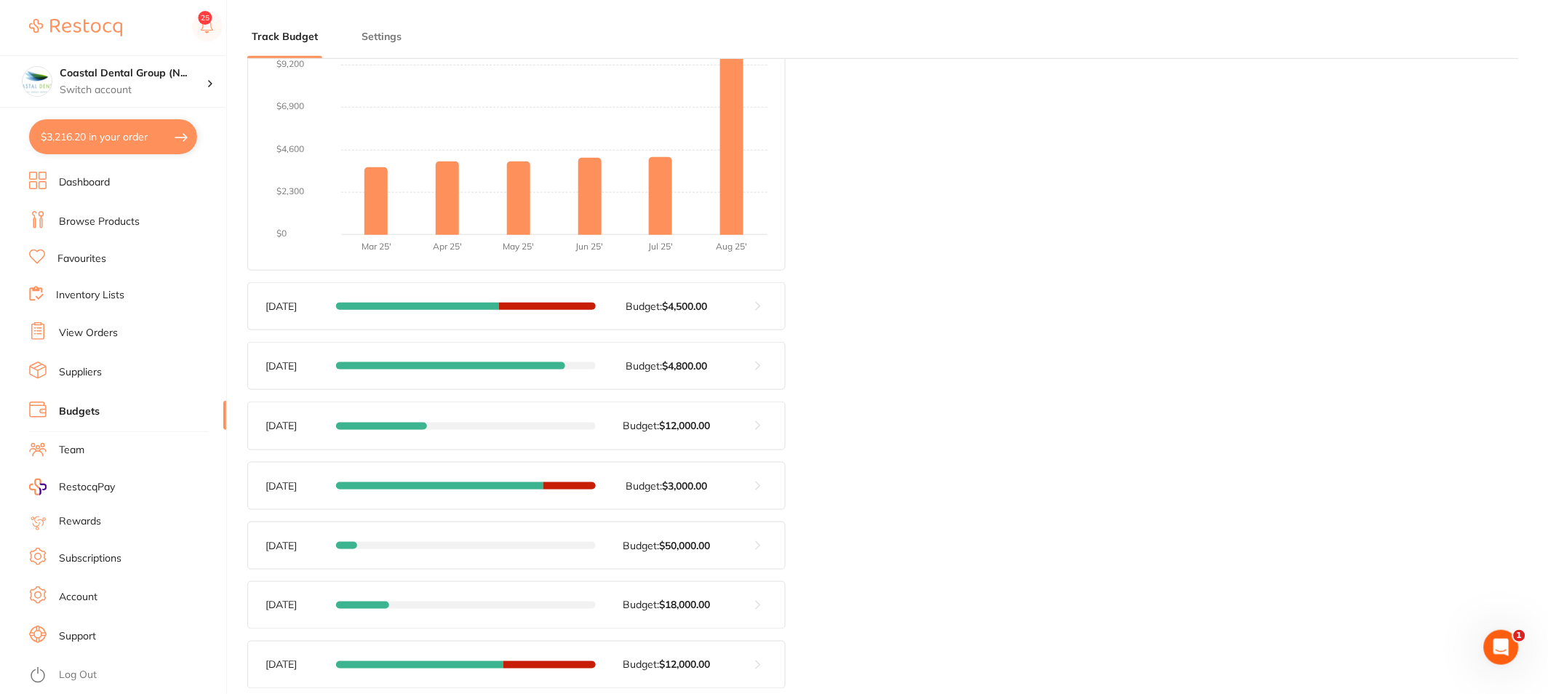
click at [111, 226] on link "Browse Products" at bounding box center [99, 222] width 81 height 15
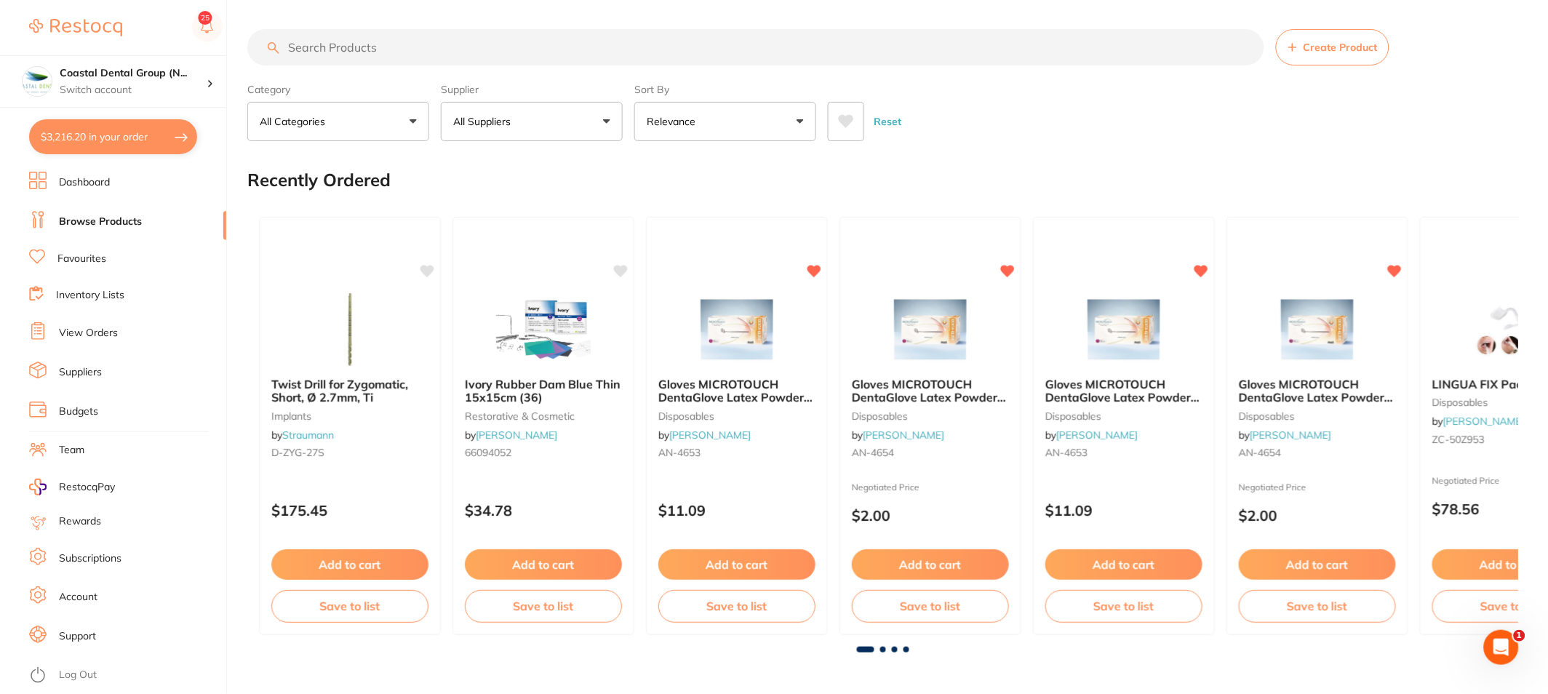
click at [801, 129] on button "Relevance" at bounding box center [725, 121] width 182 height 39
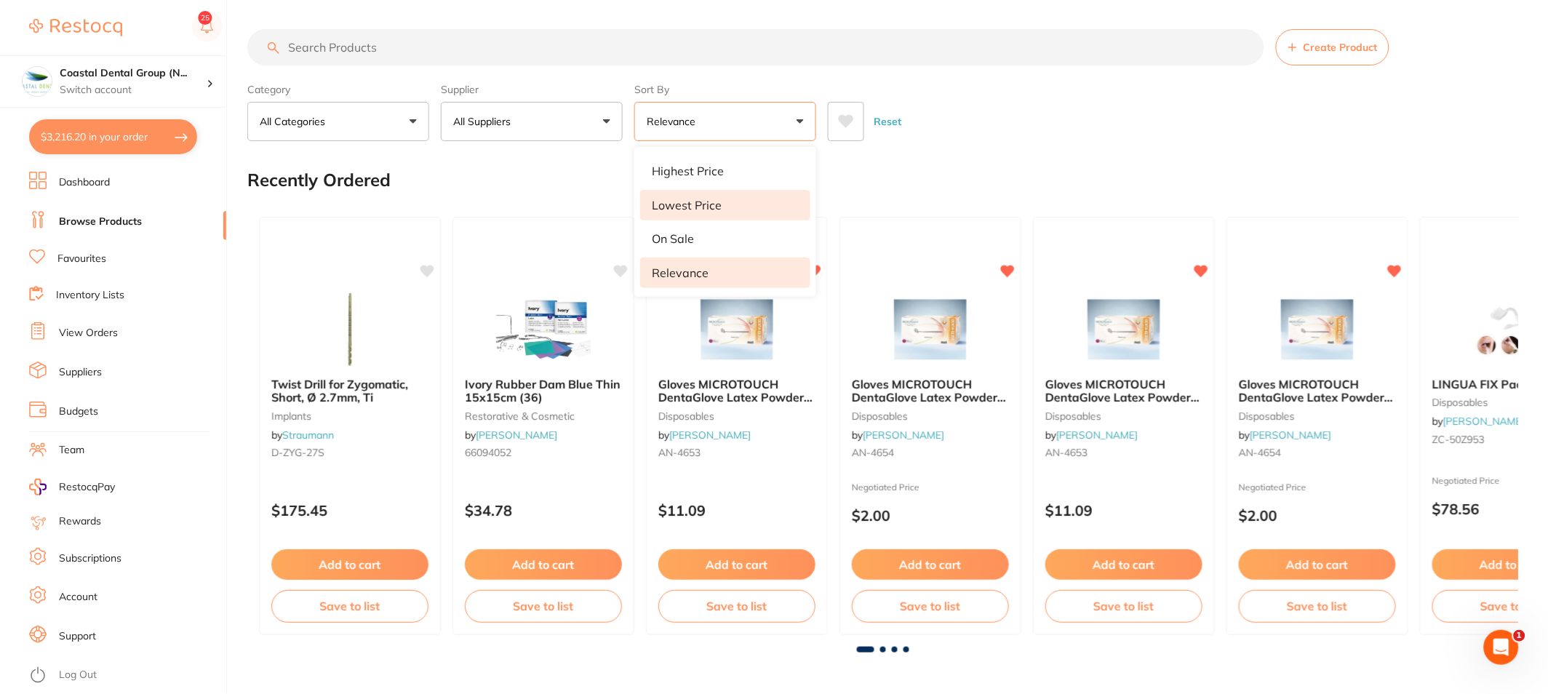
click at [727, 198] on li "Lowest Price" at bounding box center [725, 205] width 170 height 31
click at [755, 391] on b "Gloves MICROTOUCH DentaGlove Latex Powder Free Petite x 100" at bounding box center [737, 390] width 159 height 27
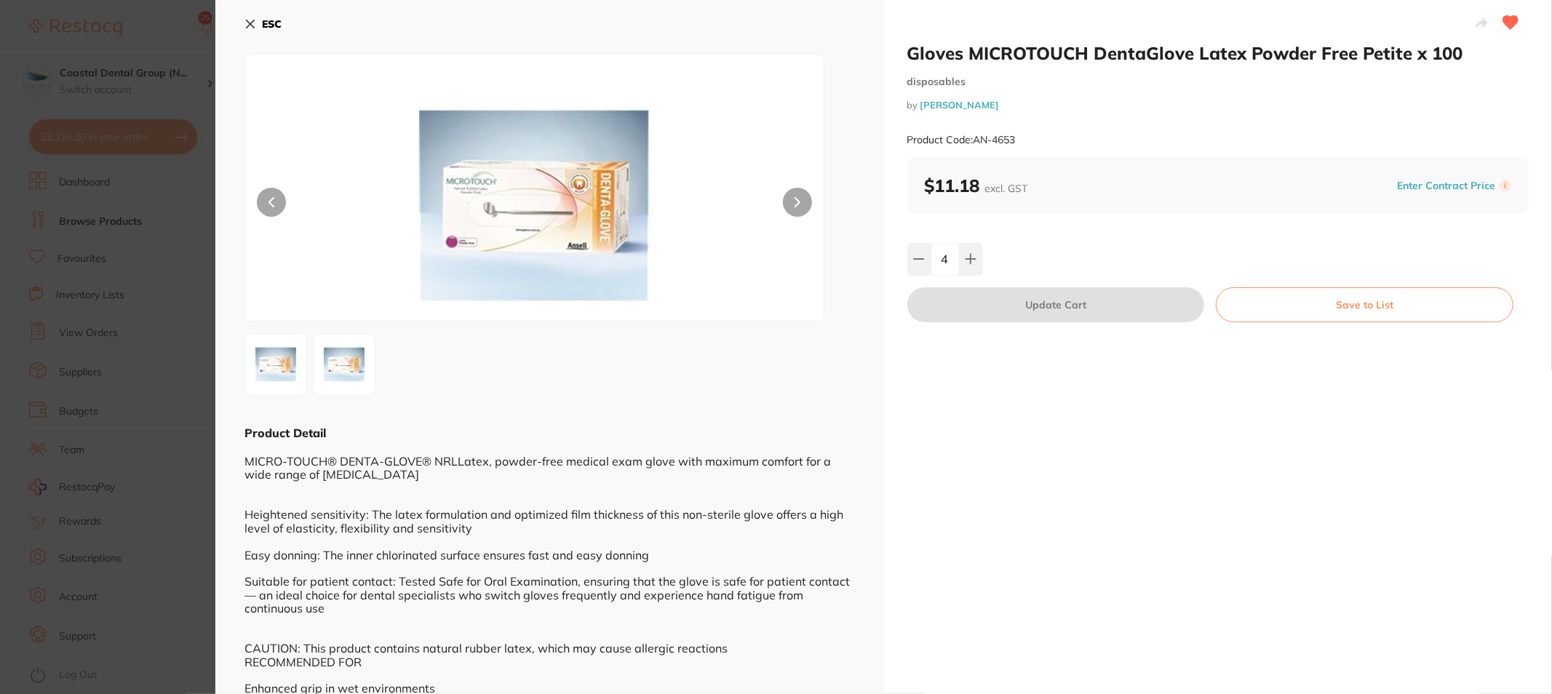
click at [248, 26] on icon at bounding box center [251, 24] width 8 height 8
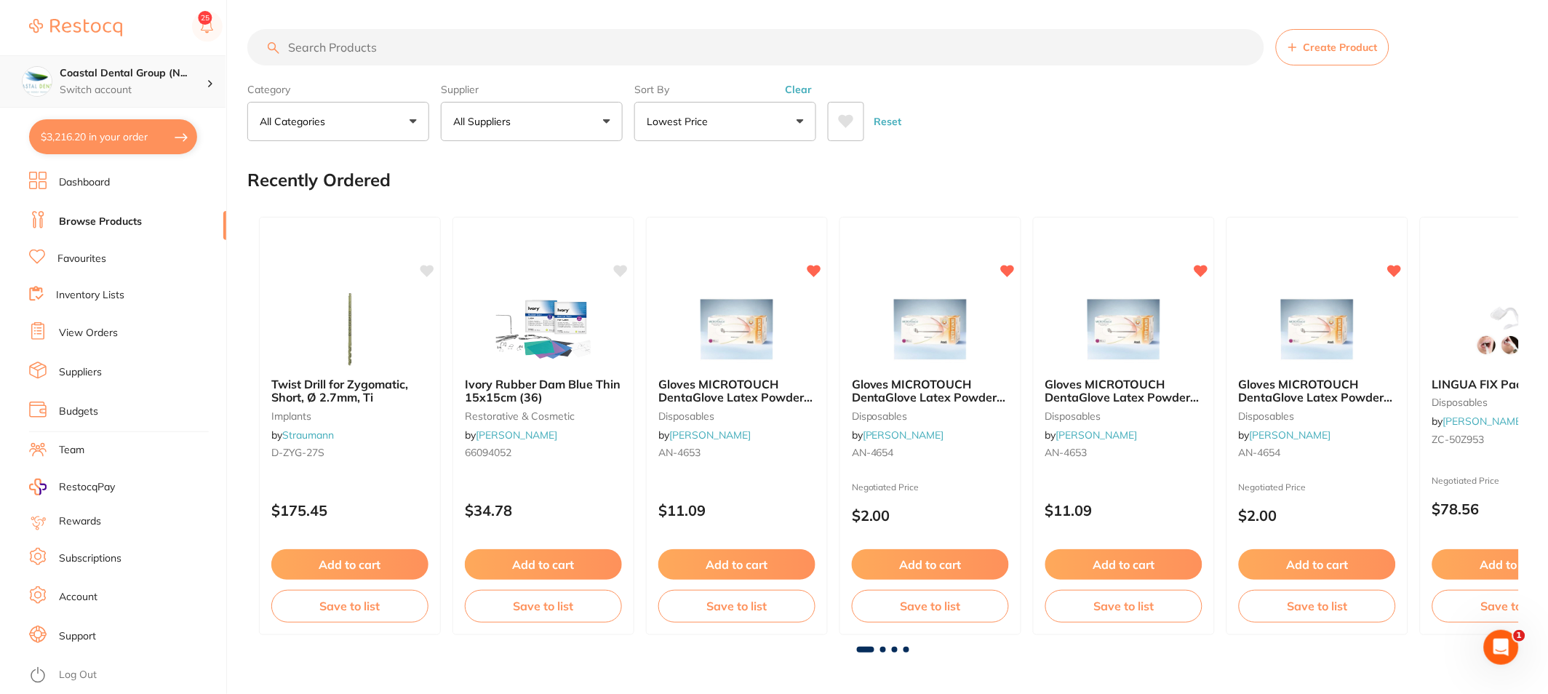
click at [108, 74] on h4 "Coastal Dental Group (N..." at bounding box center [133, 73] width 147 height 15
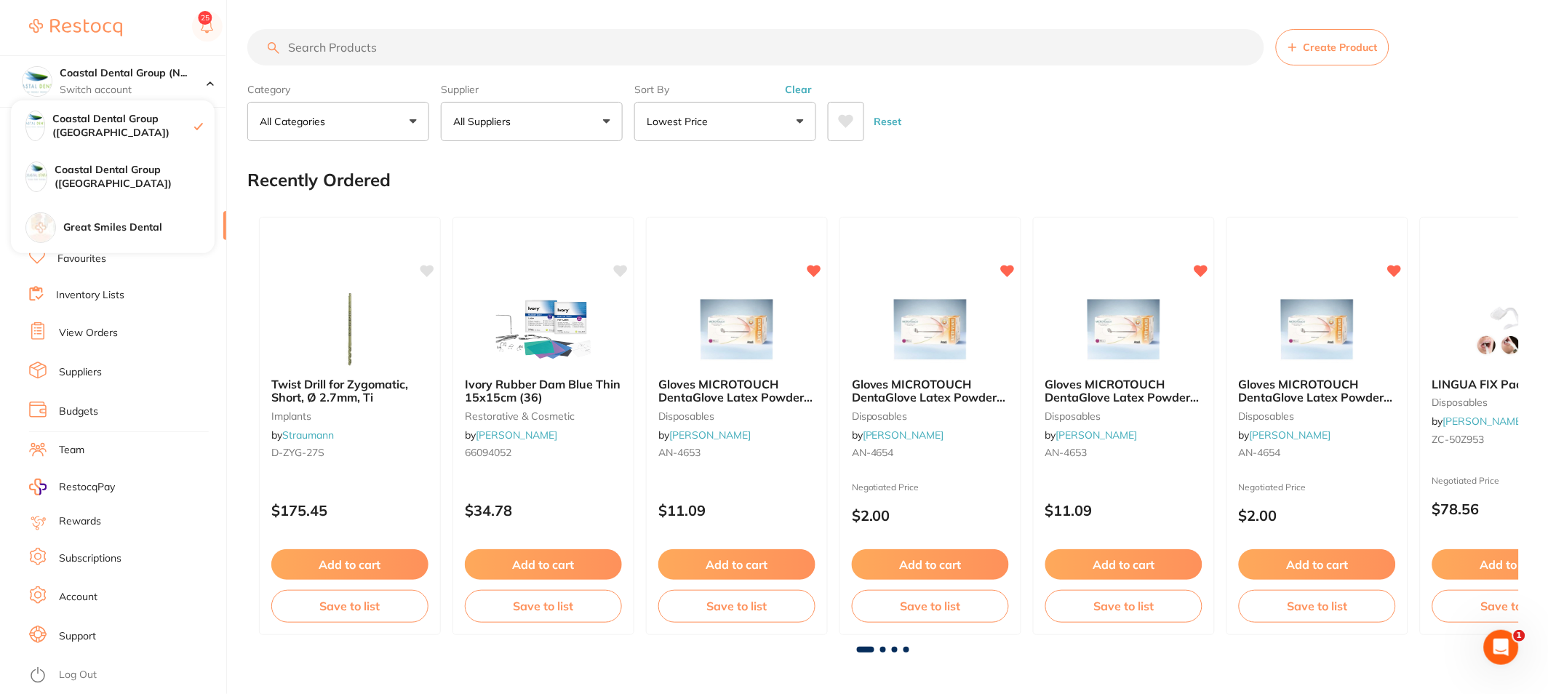
click at [508, 171] on div "Recently Ordered" at bounding box center [882, 180] width 1271 height 49
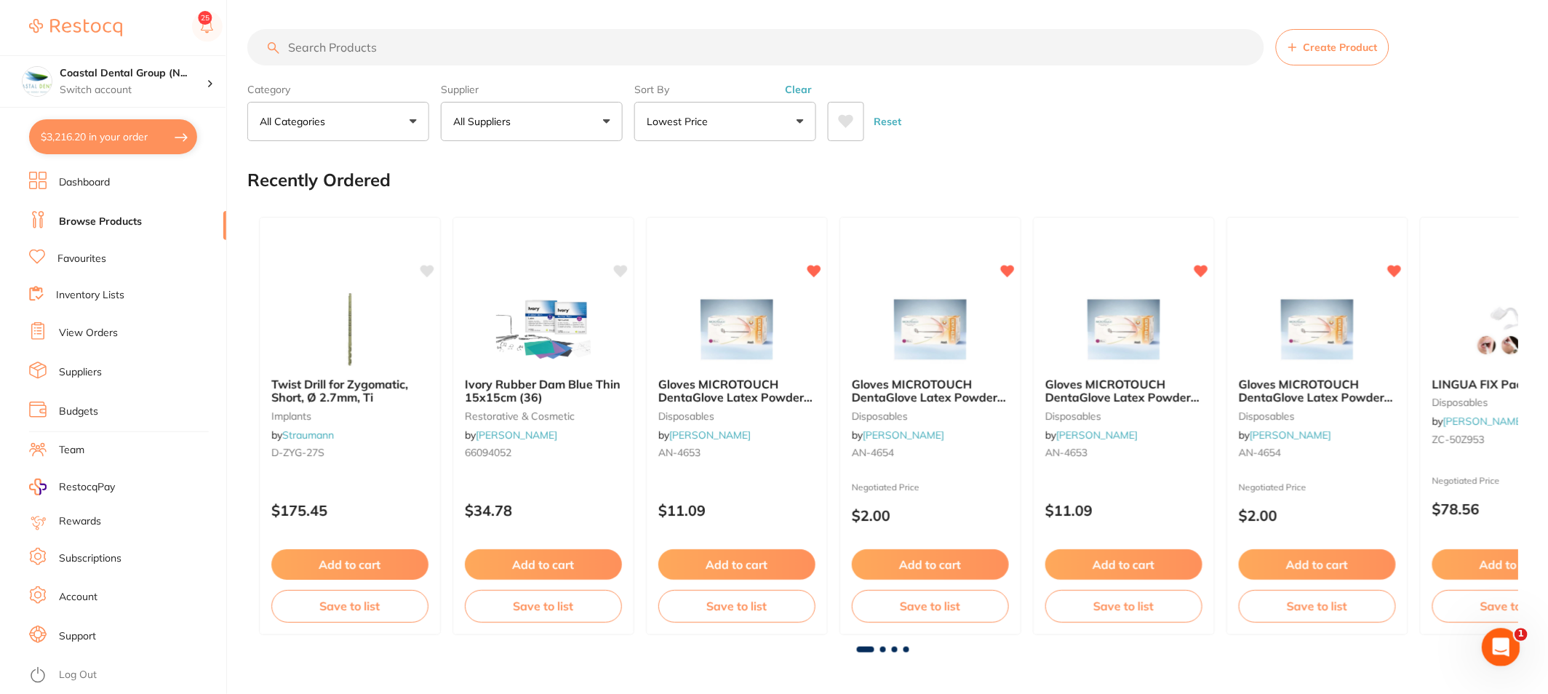
click at [1495, 652] on icon "Open Intercom Messenger" at bounding box center [1499, 646] width 24 height 24
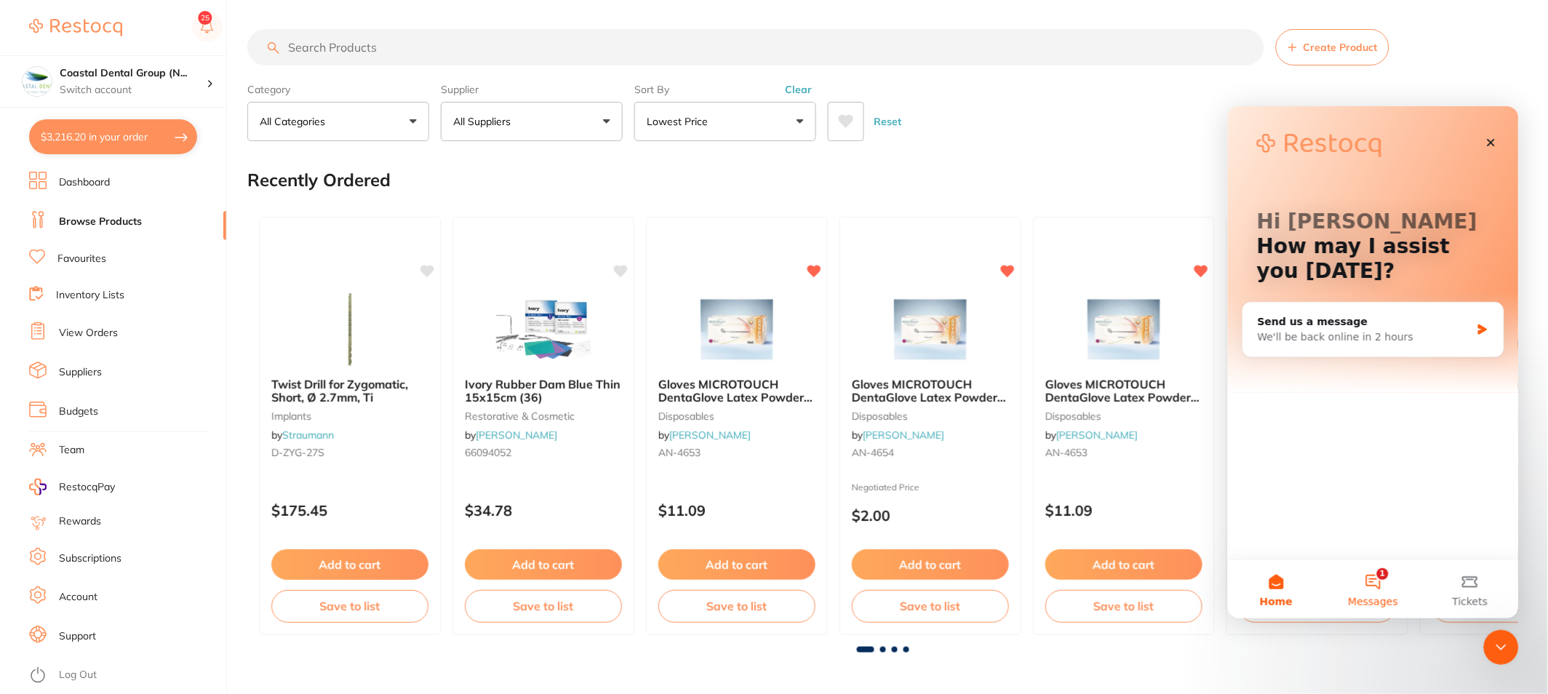
click at [1368, 578] on button "1 Messages" at bounding box center [1372, 588] width 97 height 58
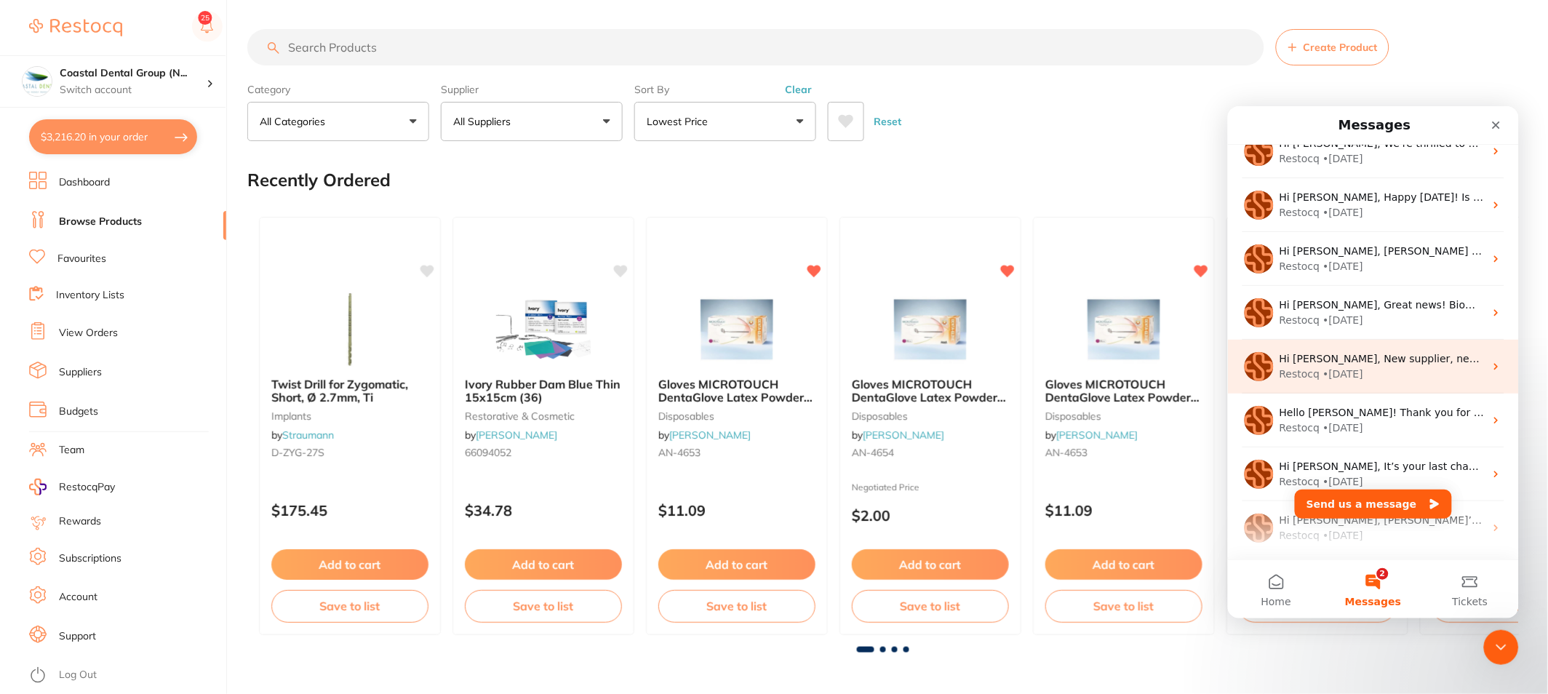
scroll to position [183, 0]
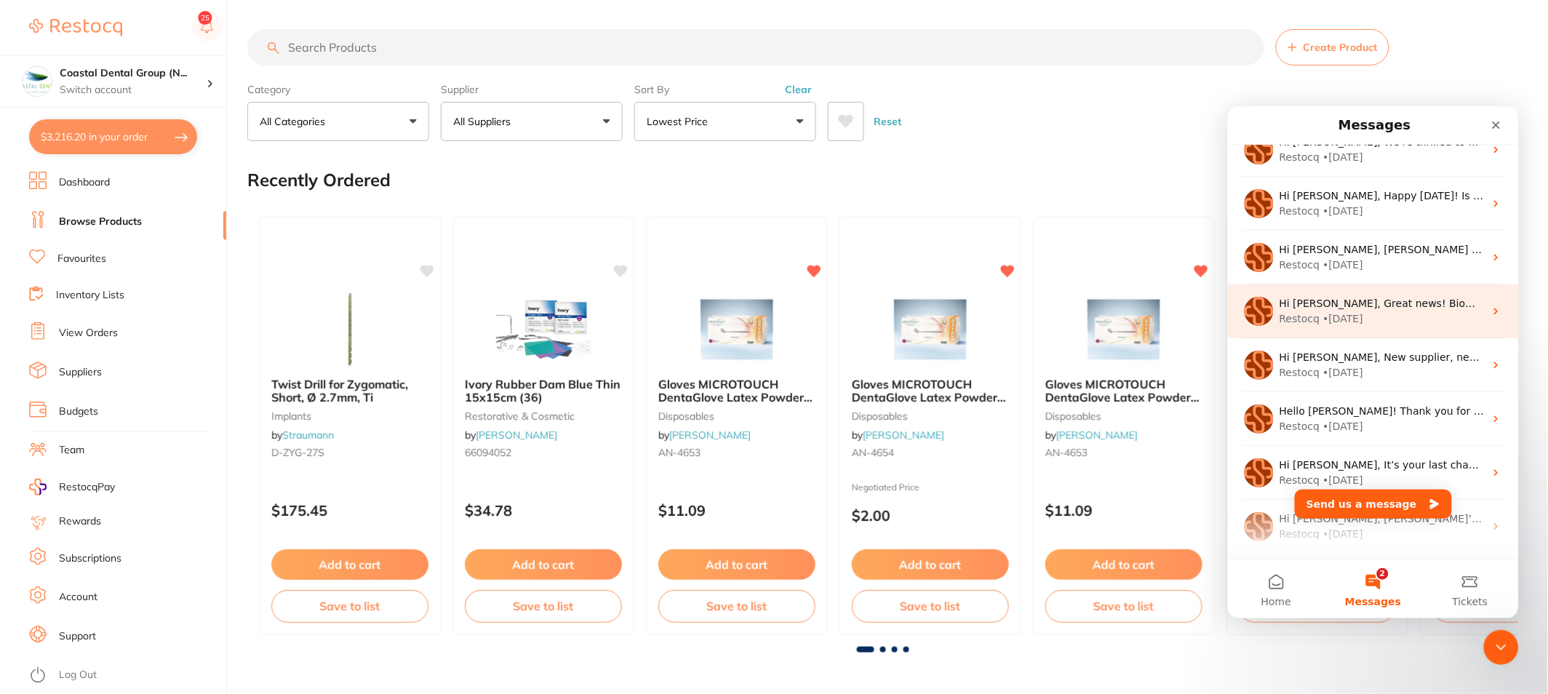
click at [1432, 313] on div "Restocq • 14w ago" at bounding box center [1381, 318] width 205 height 15
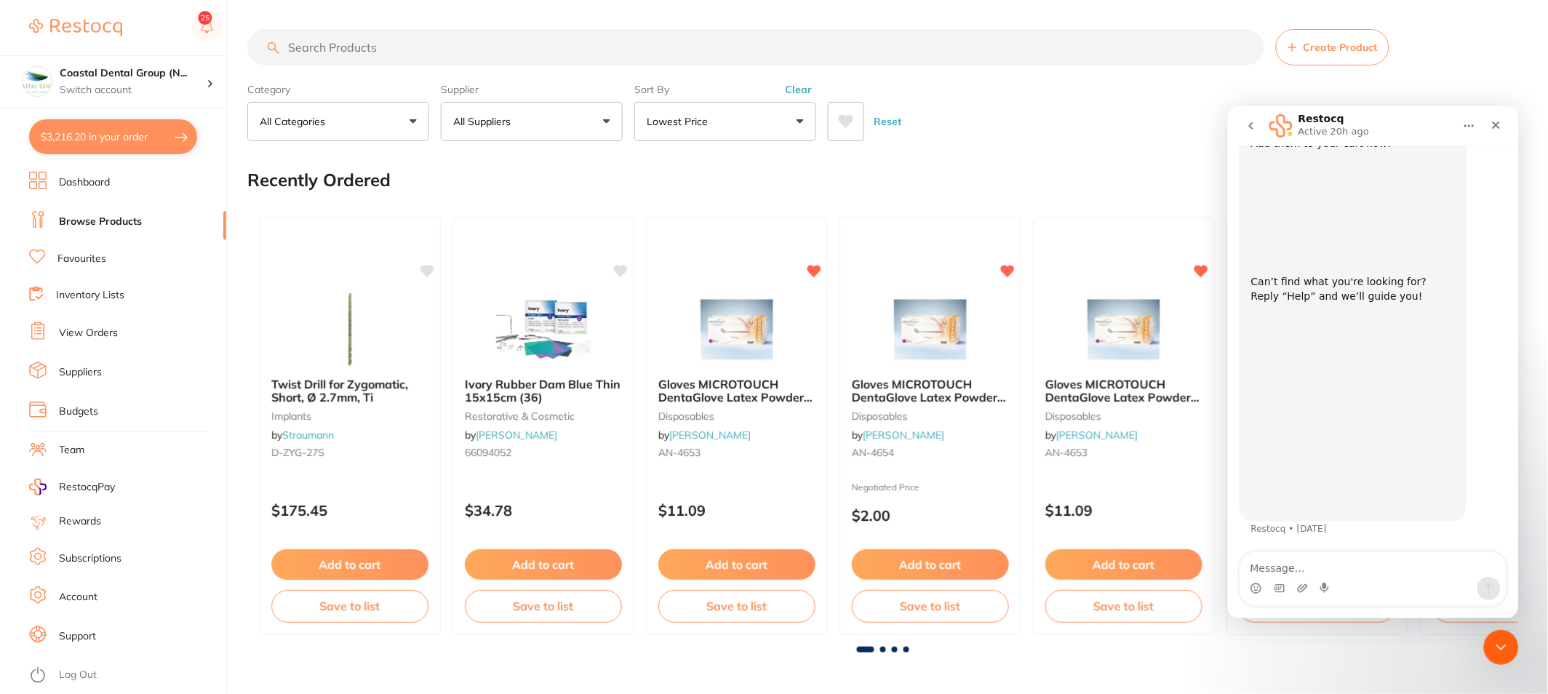
scroll to position [95, 0]
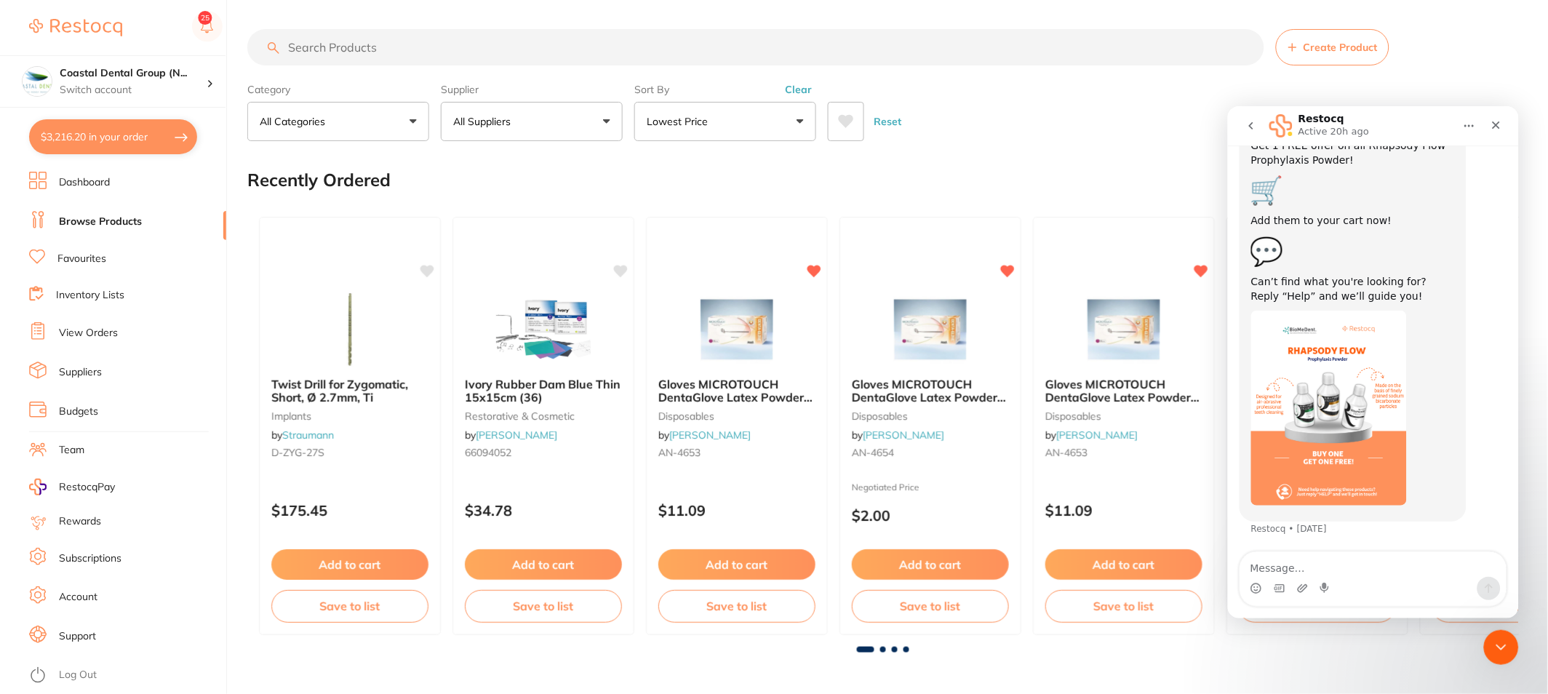
click at [1353, 396] on img "Restocq says…" at bounding box center [1328, 407] width 156 height 195
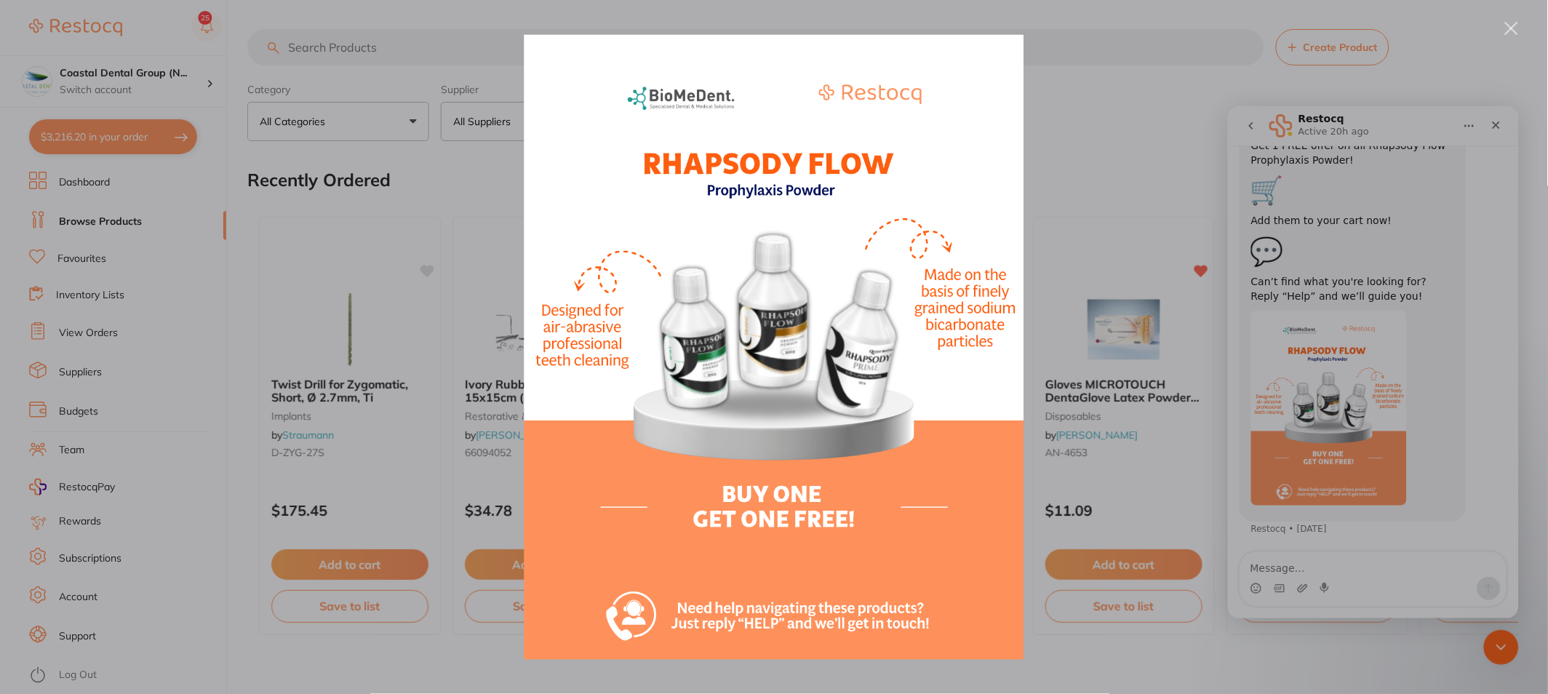
scroll to position [0, 0]
click at [1095, 145] on div "Intercom messenger" at bounding box center [774, 347] width 1548 height 694
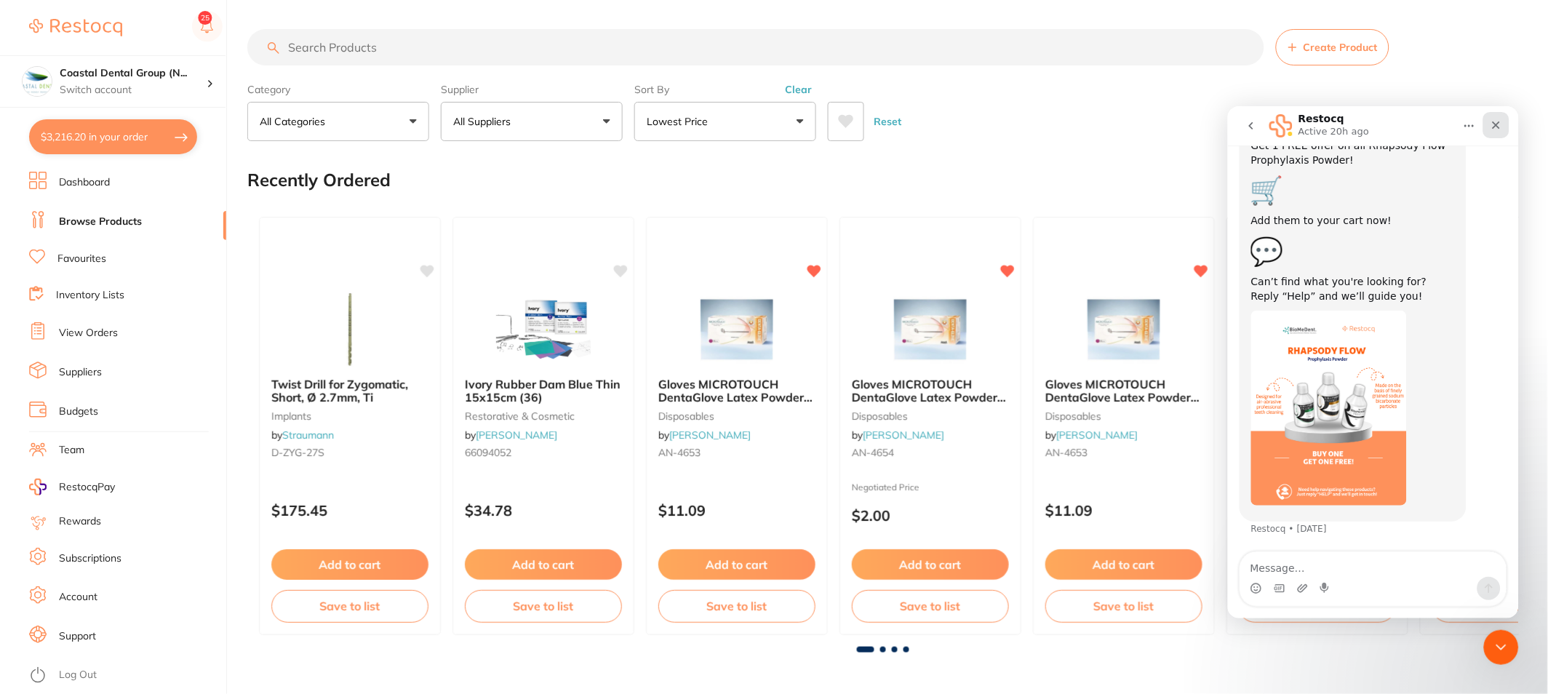
click at [1501, 127] on icon "Close" at bounding box center [1496, 125] width 12 height 12
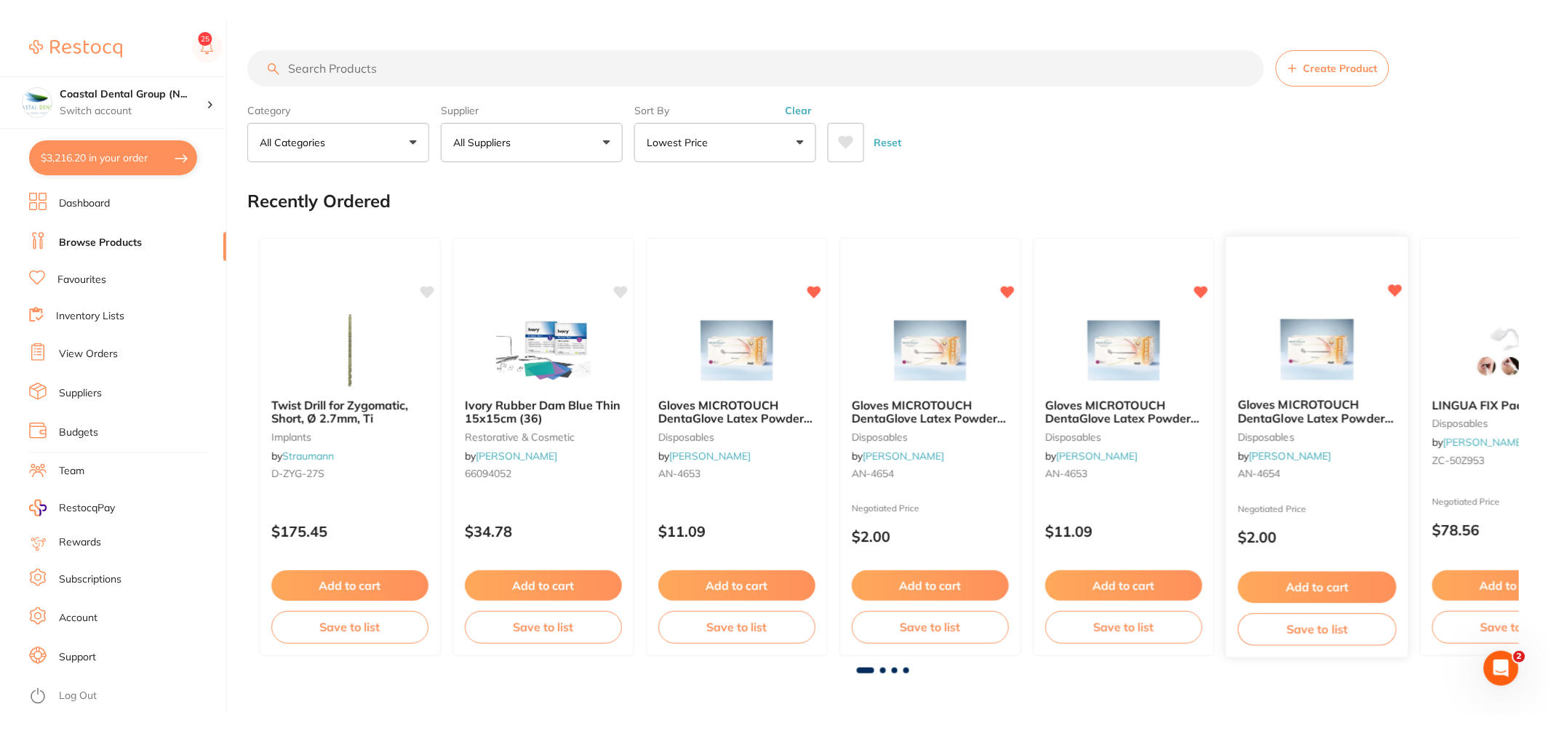
scroll to position [95, 0]
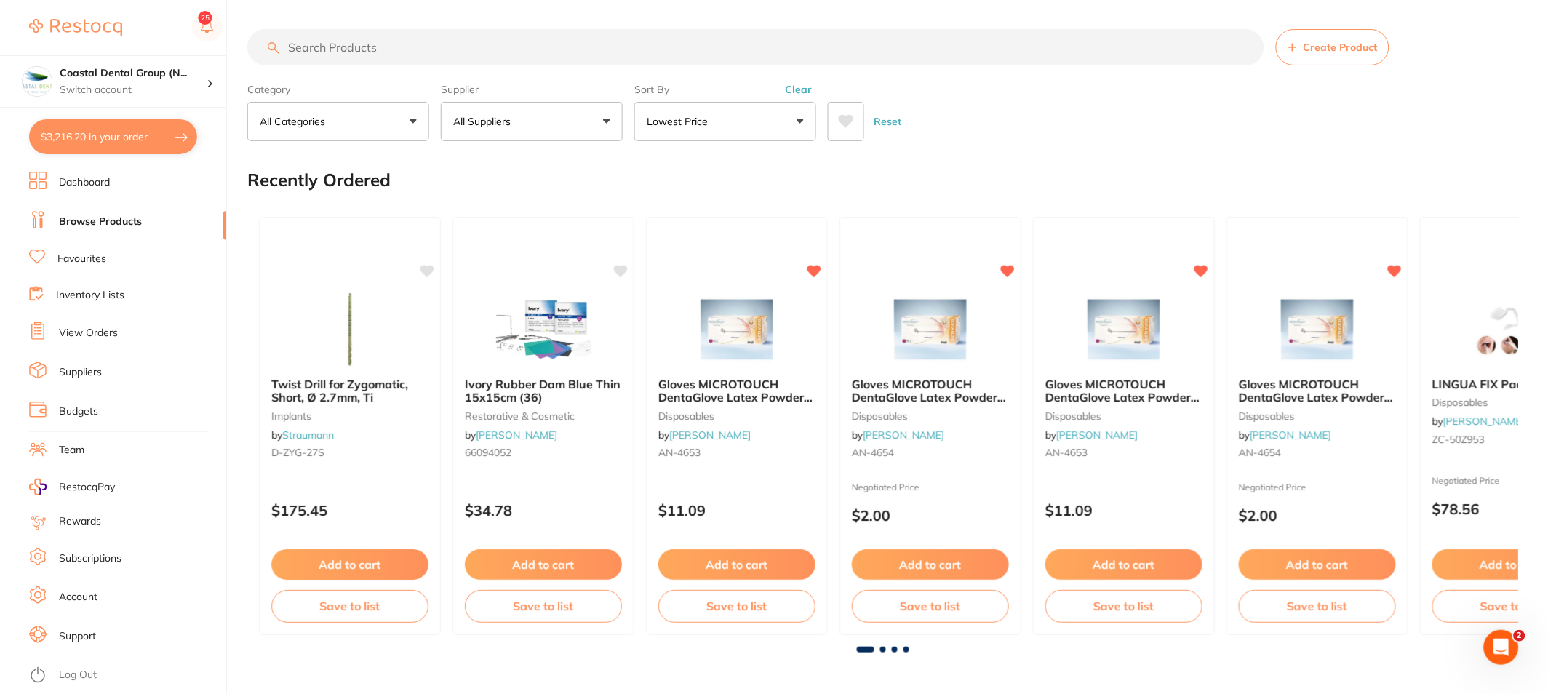
click at [103, 484] on span "RestocqPay" at bounding box center [87, 487] width 56 height 15
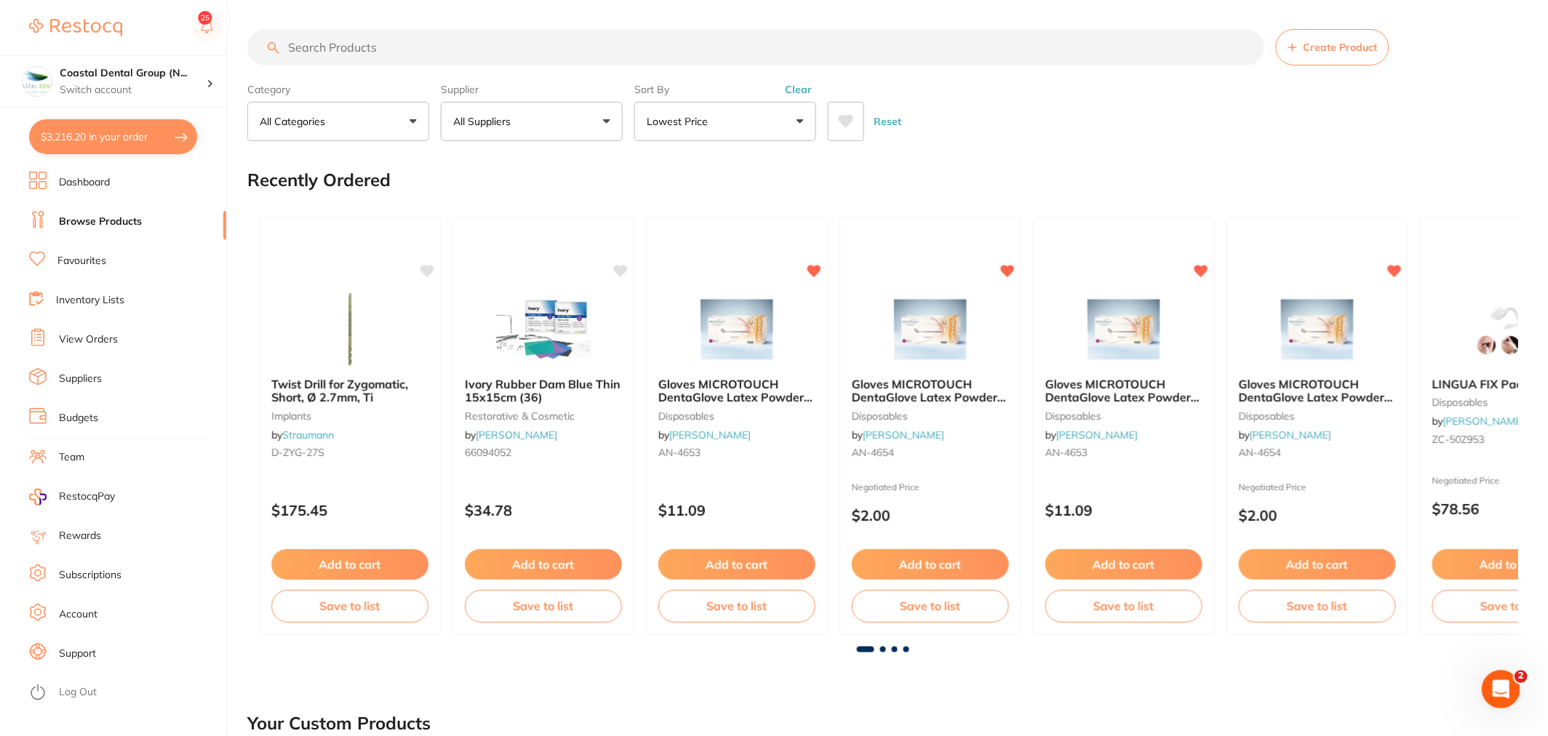
click at [1504, 693] on div "Open Intercom Messenger" at bounding box center [1498, 687] width 48 height 48
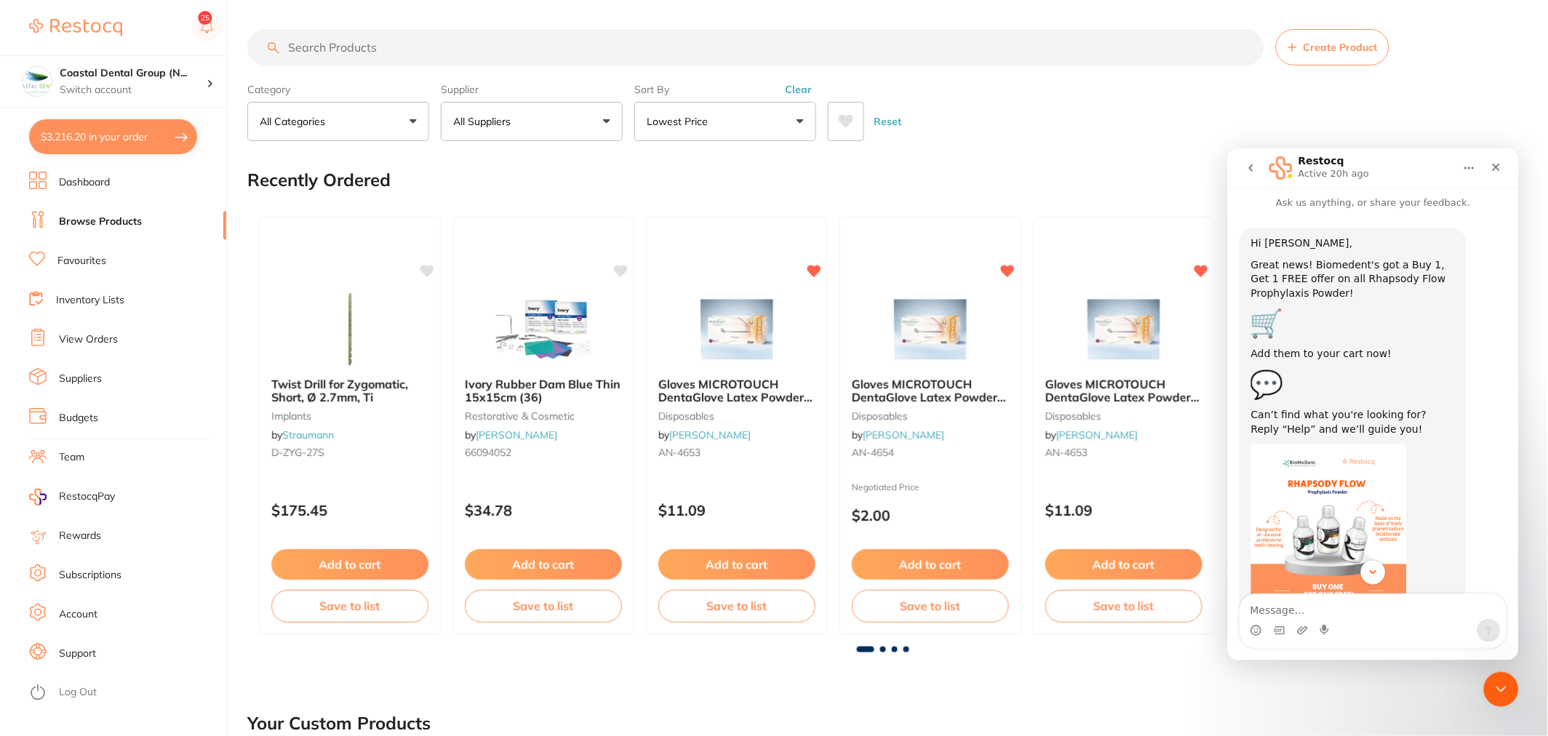
scroll to position [0, 0]
click at [1495, 167] on icon "Close" at bounding box center [1496, 167] width 12 height 12
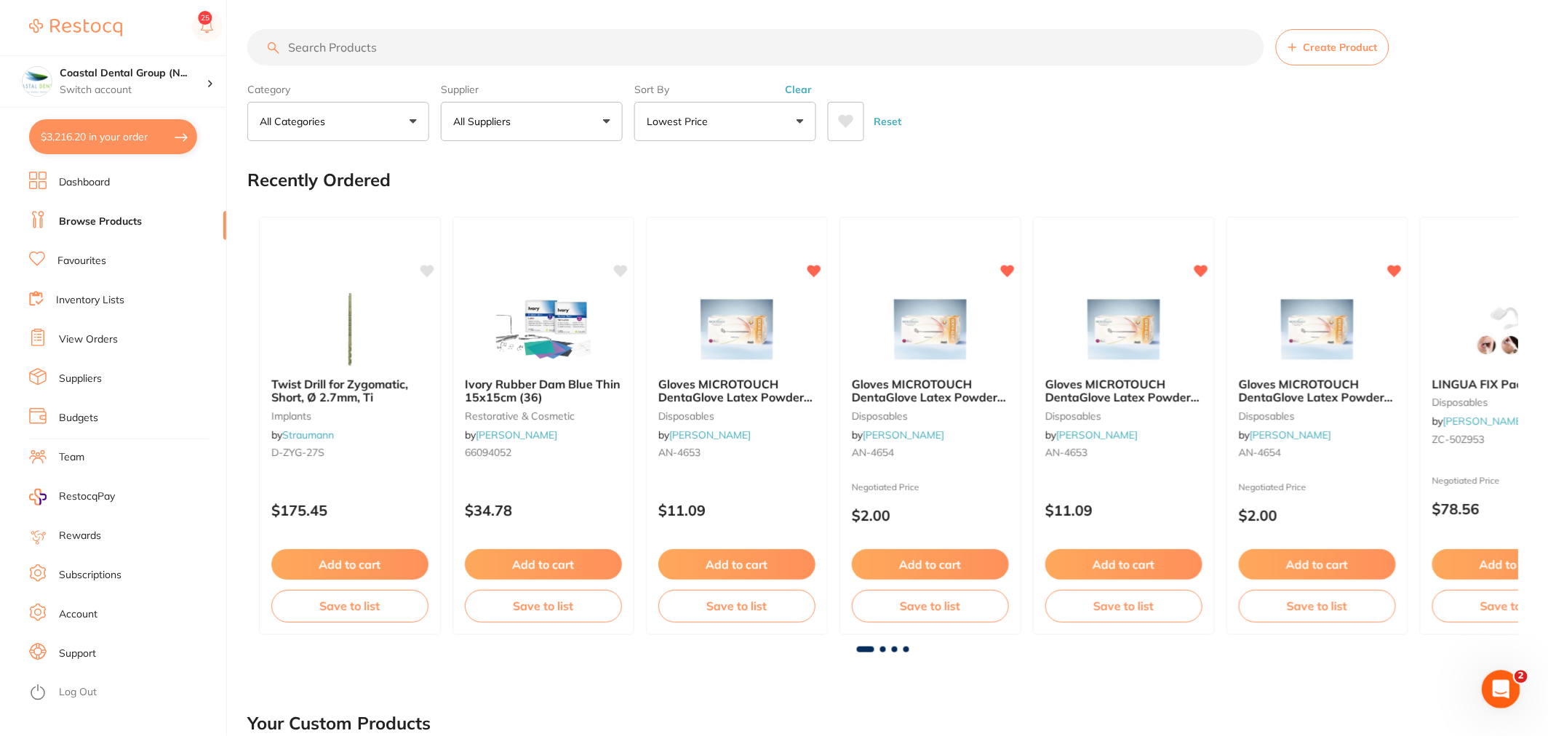
click at [1488, 674] on body "$3,216.20 Coastal Dental Group (N... Switch account Coastal Dental Group (Newca…" at bounding box center [774, 368] width 1548 height 736
click at [1494, 679] on icon "Open Intercom Messenger" at bounding box center [1499, 688] width 24 height 24
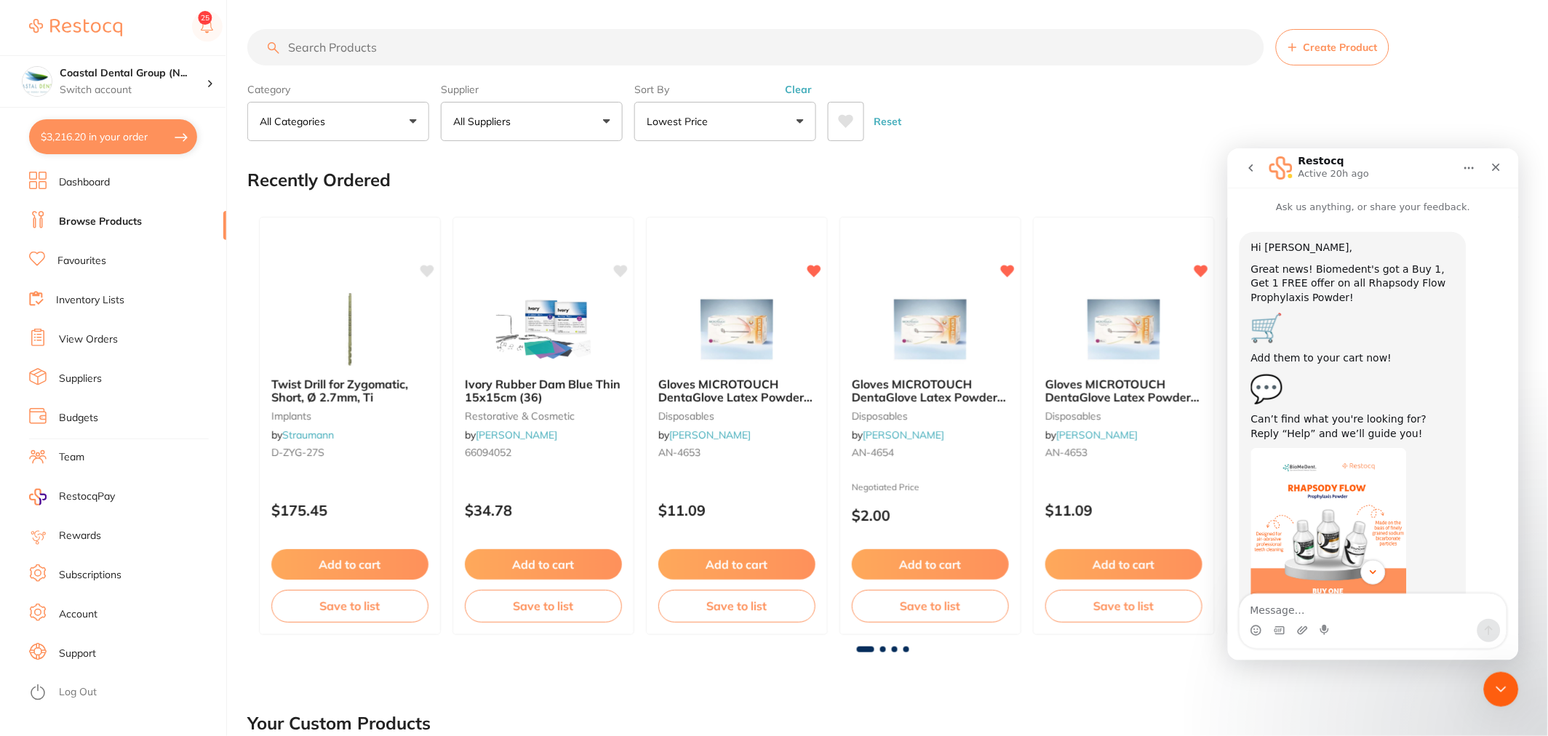
click at [1253, 172] on icon "go back" at bounding box center [1251, 167] width 12 height 12
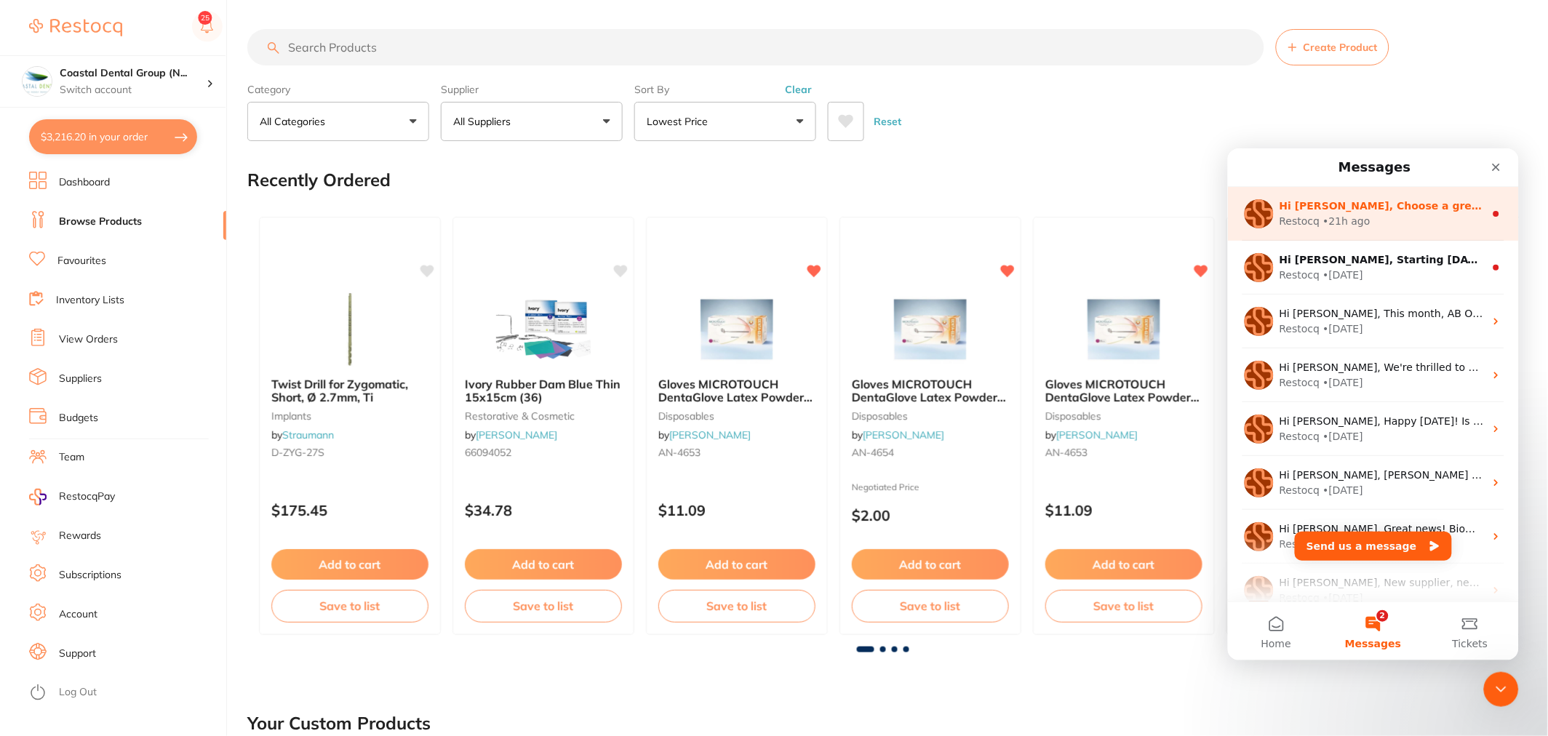
click at [1376, 228] on div "Hi Samantha, Choose a greener path in healthcare! 🌱Get 20% off all RePractice p…" at bounding box center [1372, 213] width 291 height 54
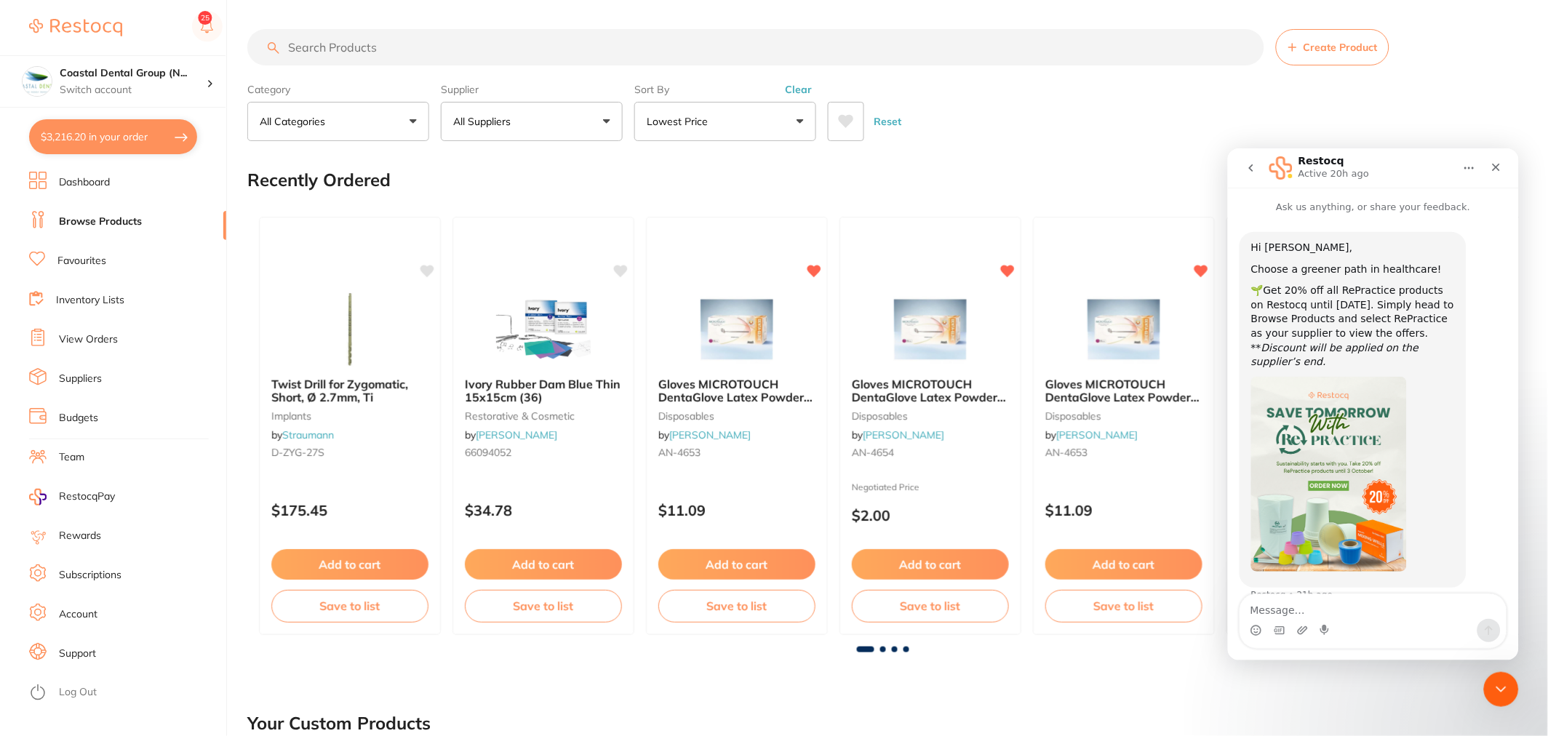
click at [1373, 402] on img "Restocq says…" at bounding box center [1328, 473] width 156 height 195
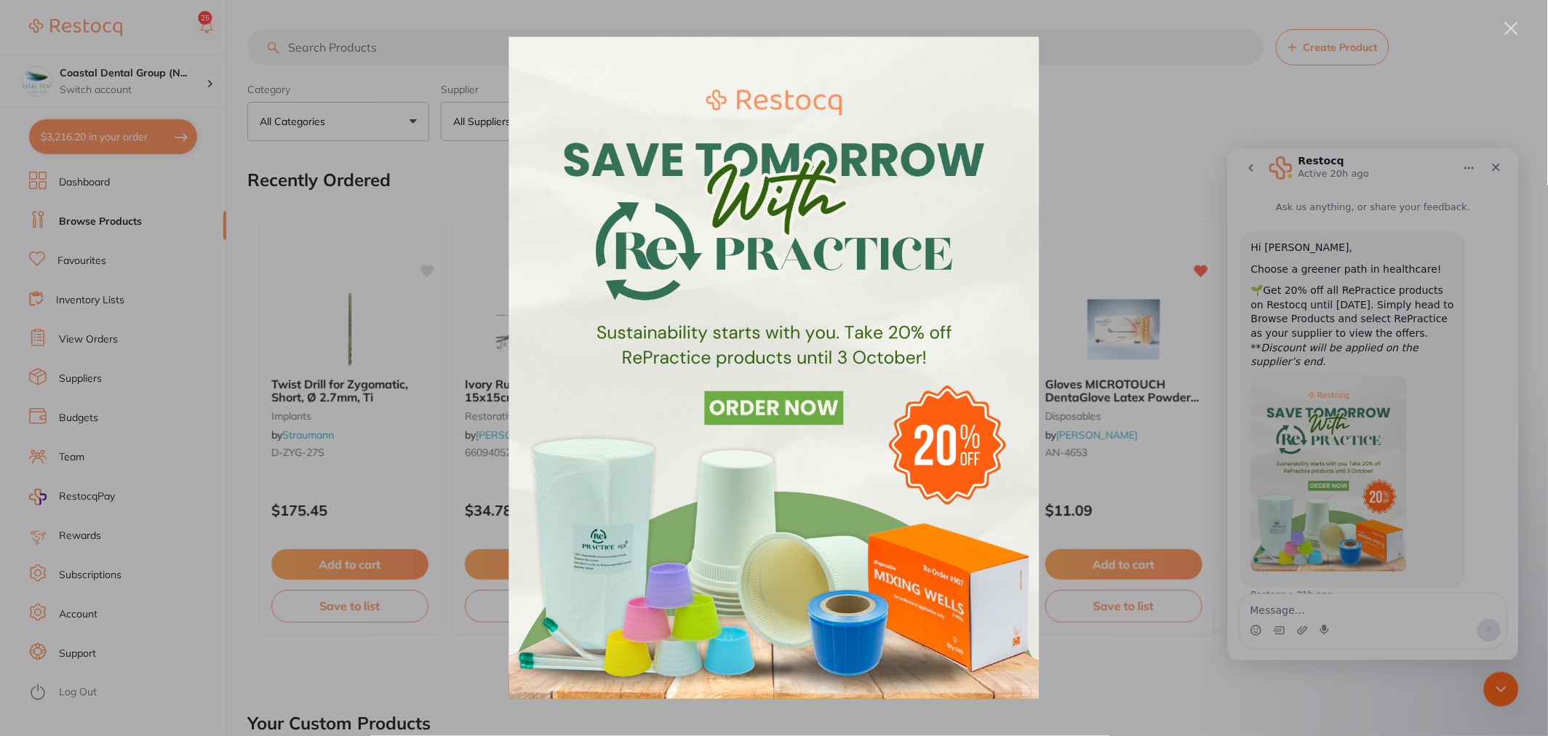
click at [1505, 33] on div "Close" at bounding box center [1512, 29] width 14 height 14
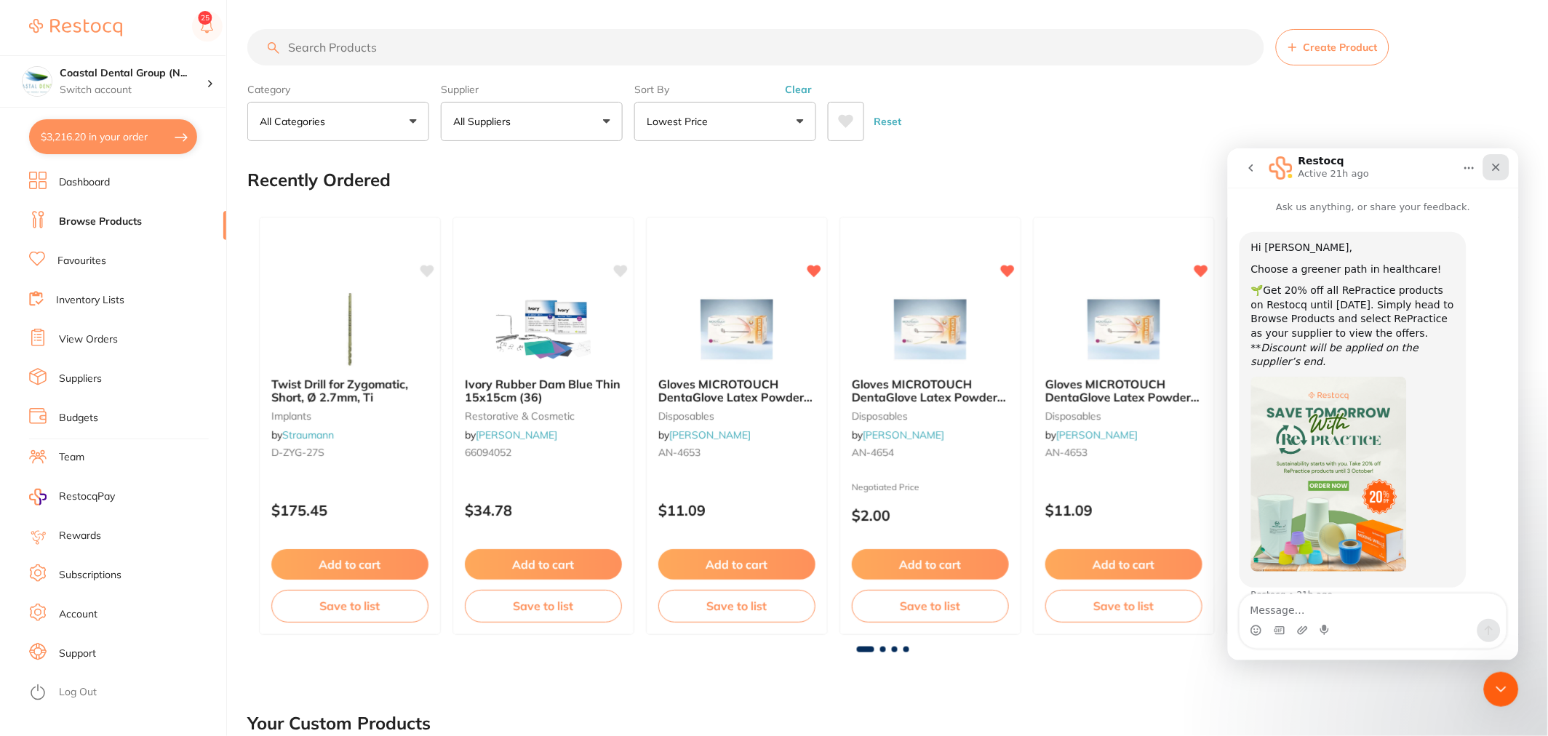
click at [1490, 173] on div "Close" at bounding box center [1495, 166] width 26 height 26
